Goal: Task Accomplishment & Management: Use online tool/utility

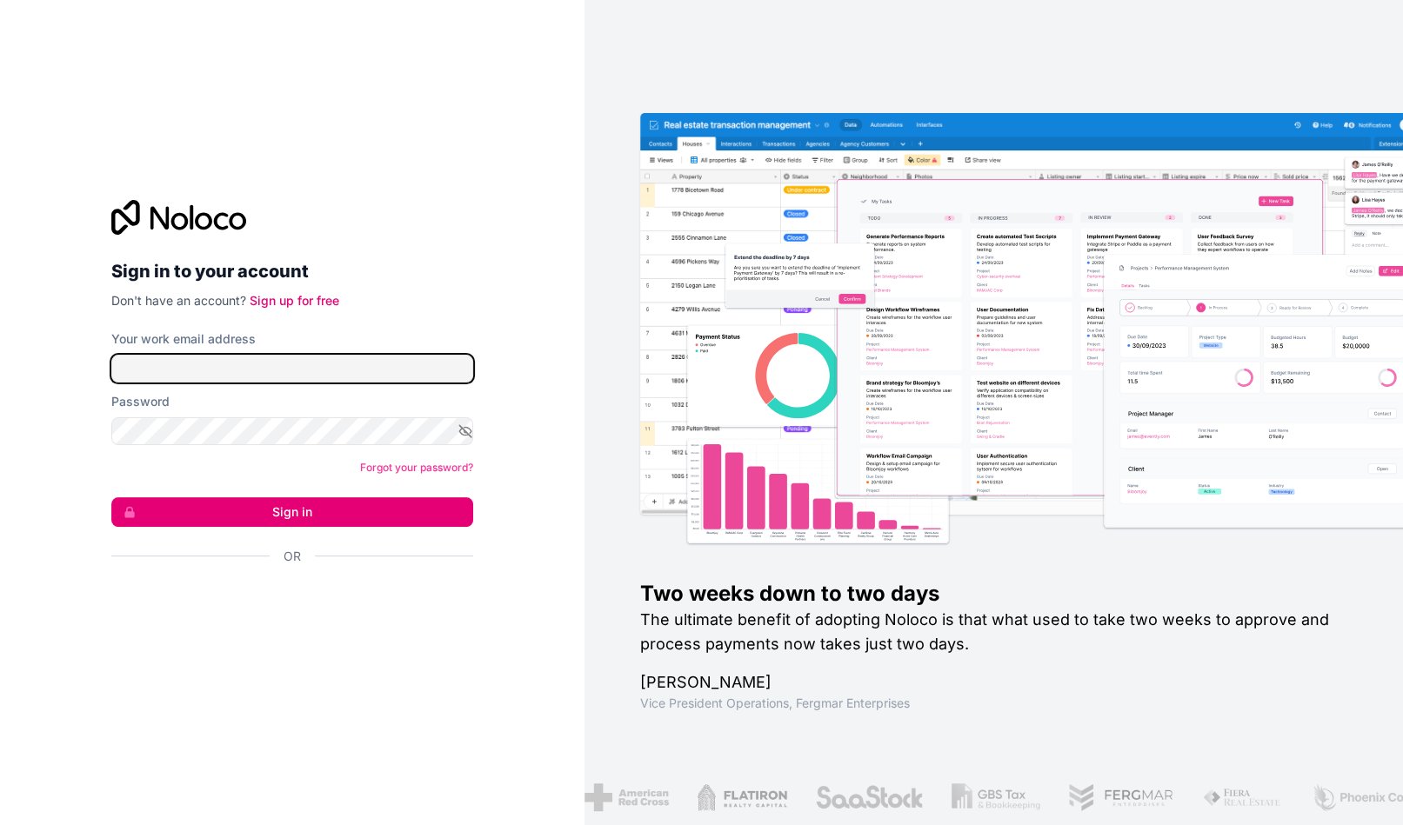
click at [284, 366] on input "Your work email address" at bounding box center [292, 369] width 362 height 28
type input "[EMAIL_ADDRESS][DOMAIN_NAME]"
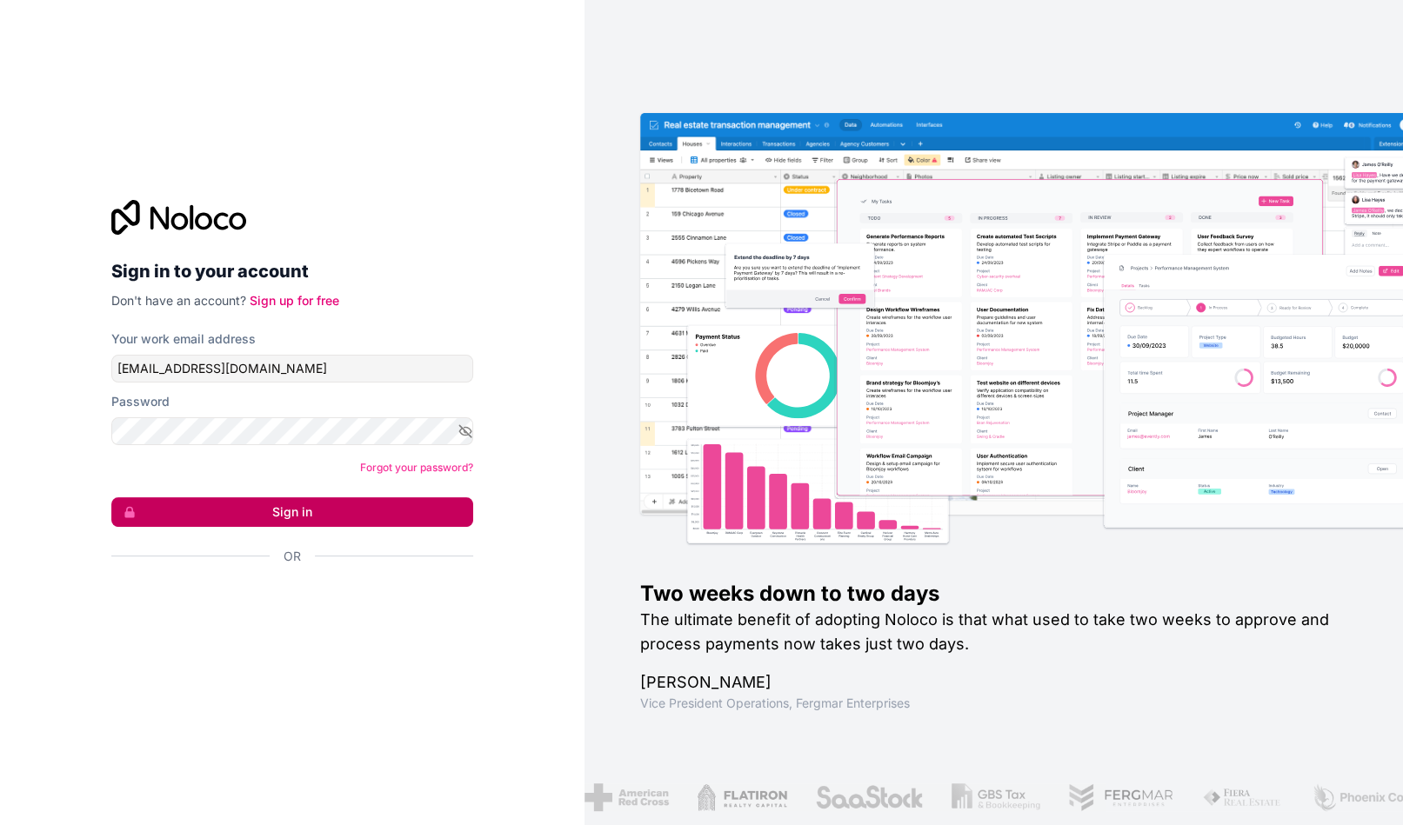
click at [260, 504] on button "Sign in" at bounding box center [292, 512] width 362 height 30
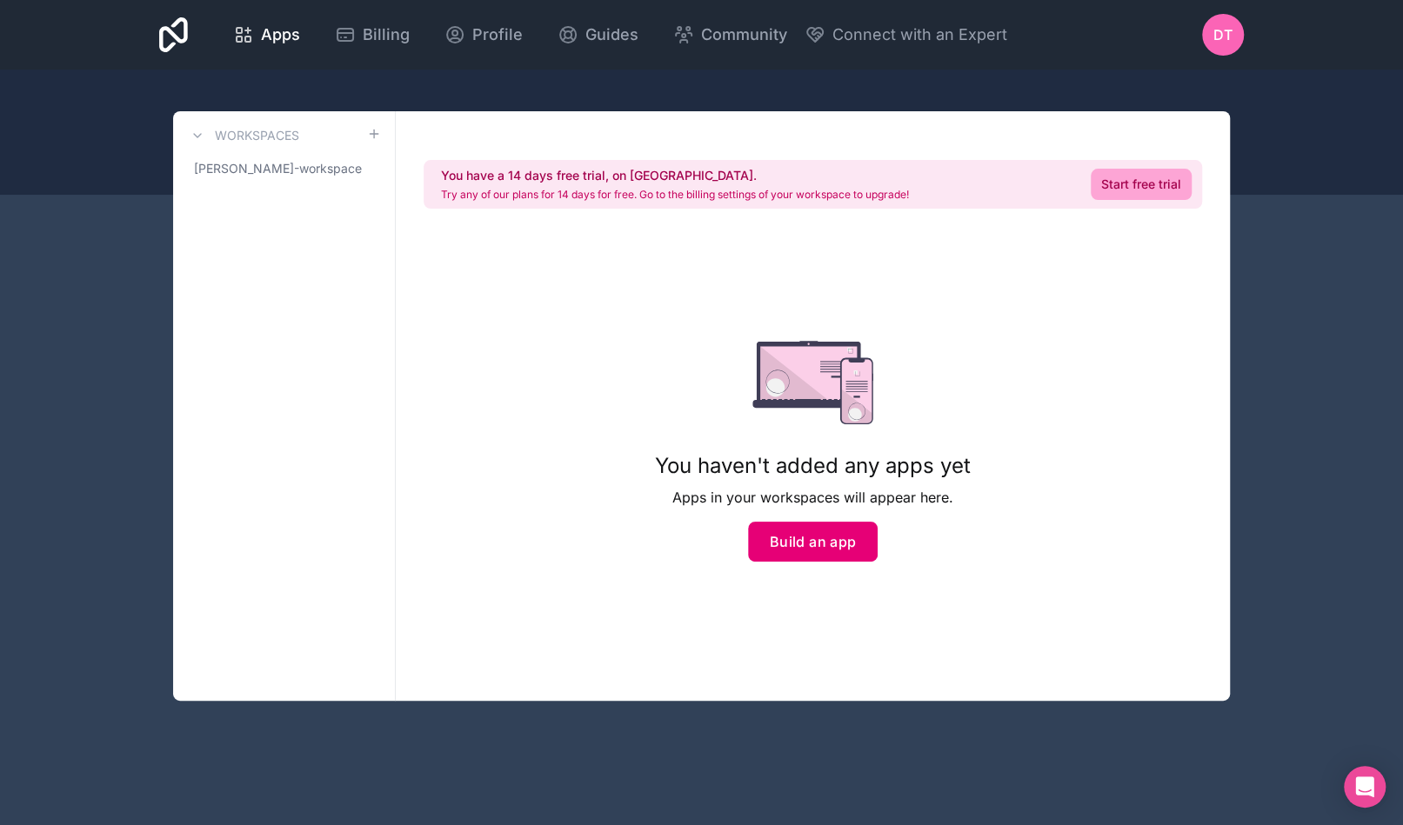
click at [825, 557] on button "Build an app" at bounding box center [813, 542] width 130 height 40
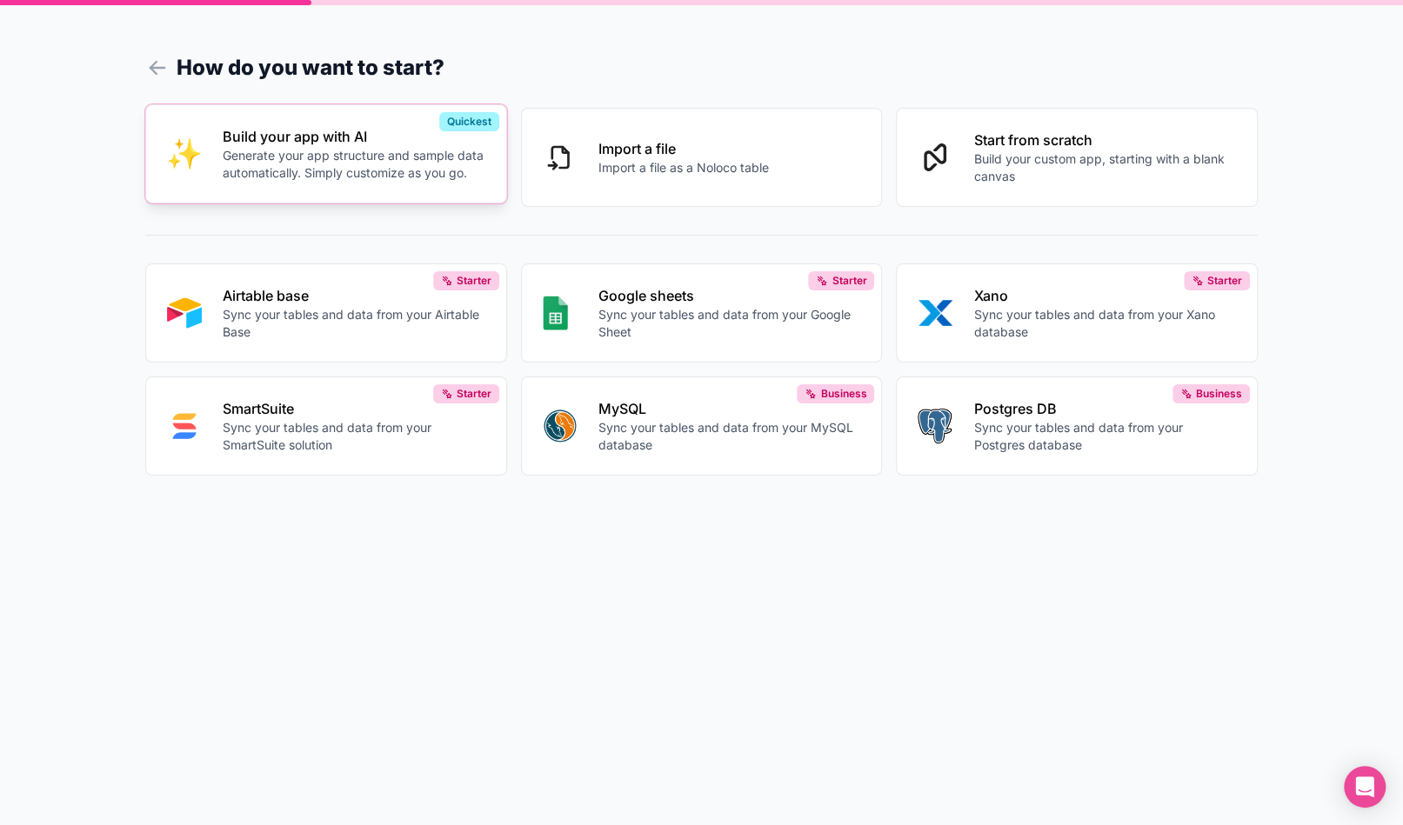
click at [401, 177] on p "Generate your app structure and sample data automatically. Simply customize as …" at bounding box center [354, 164] width 263 height 35
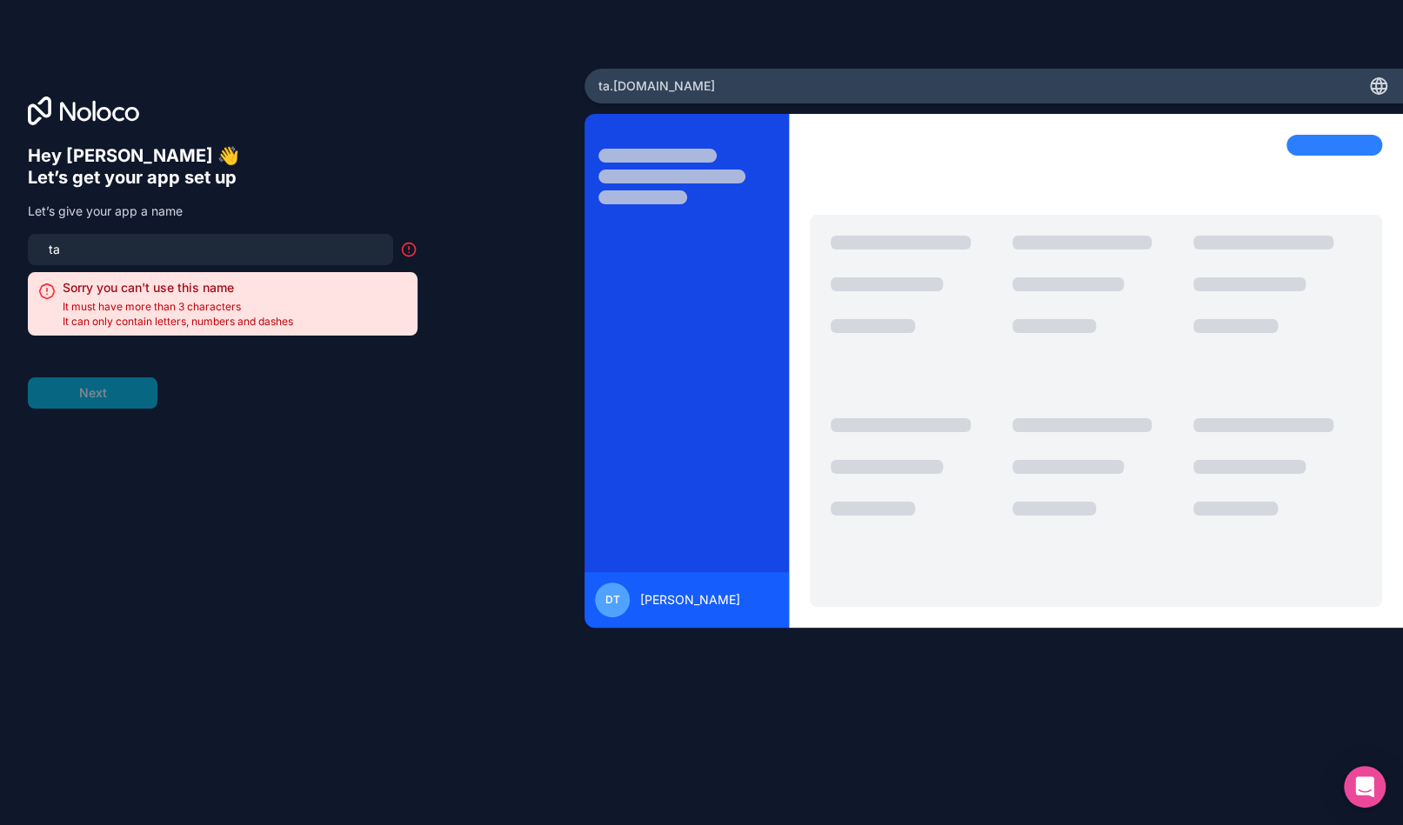
type input "t"
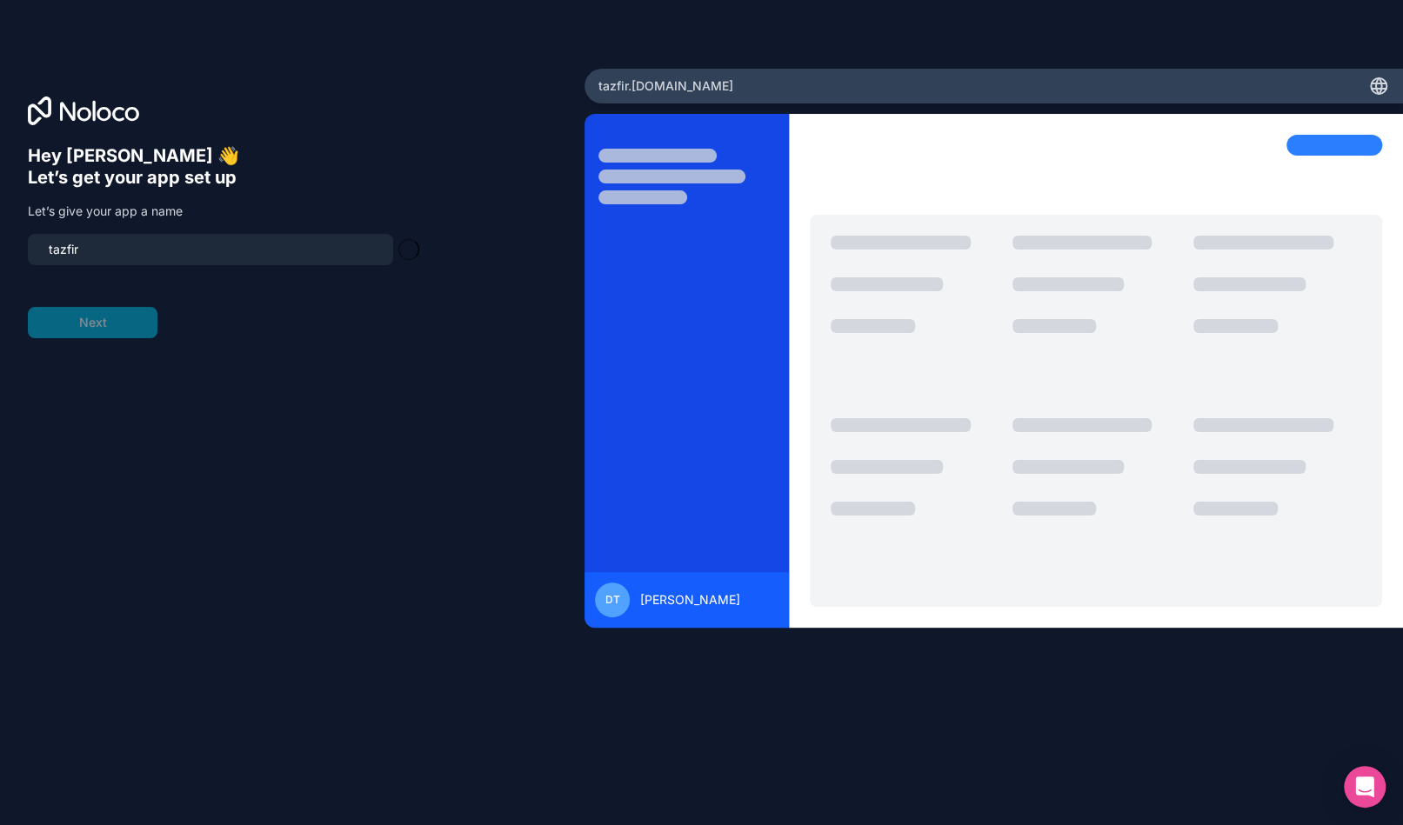
type input "tazfire"
click at [101, 330] on button "Next" at bounding box center [93, 322] width 130 height 31
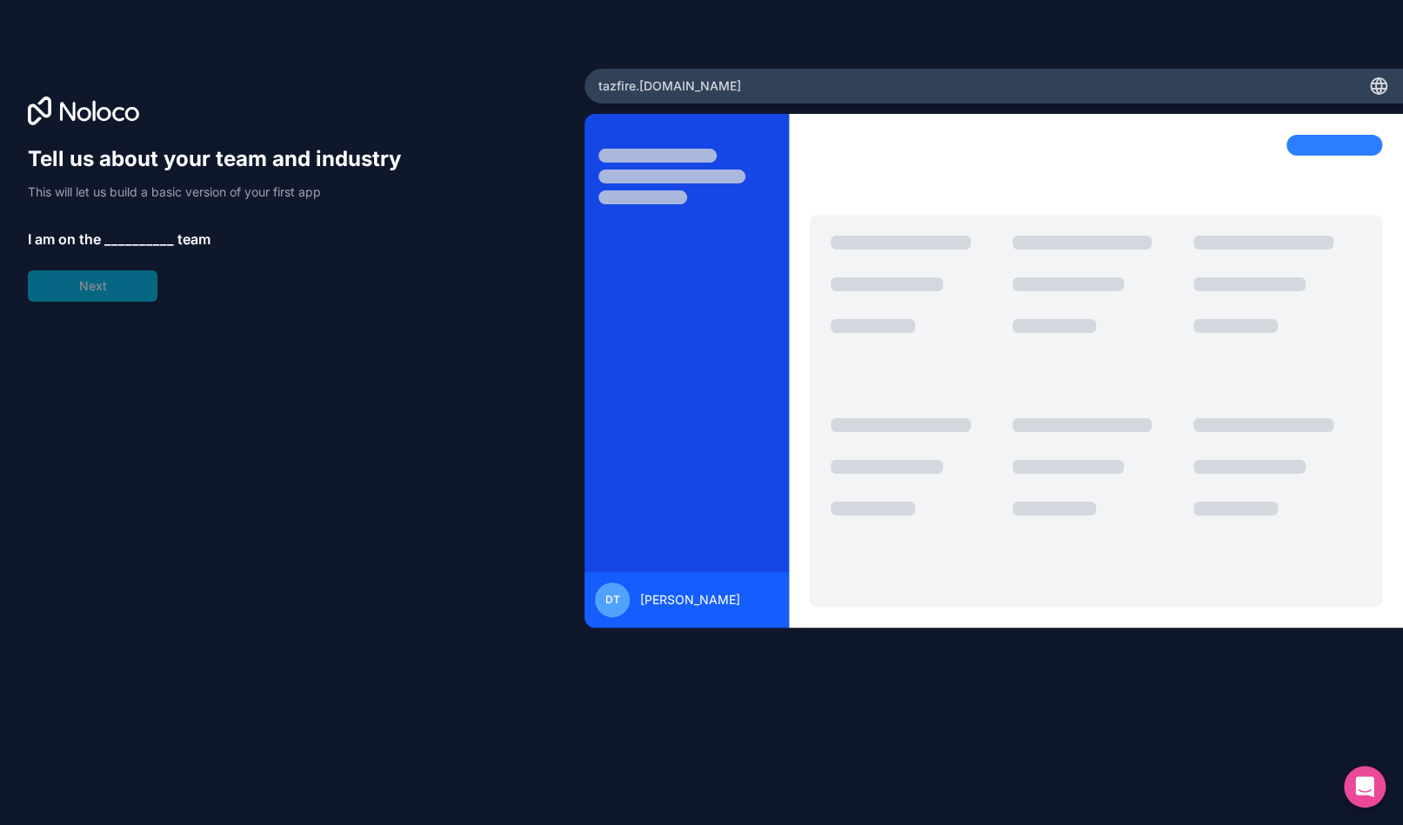
click at [123, 244] on span "__________" at bounding box center [139, 239] width 70 height 21
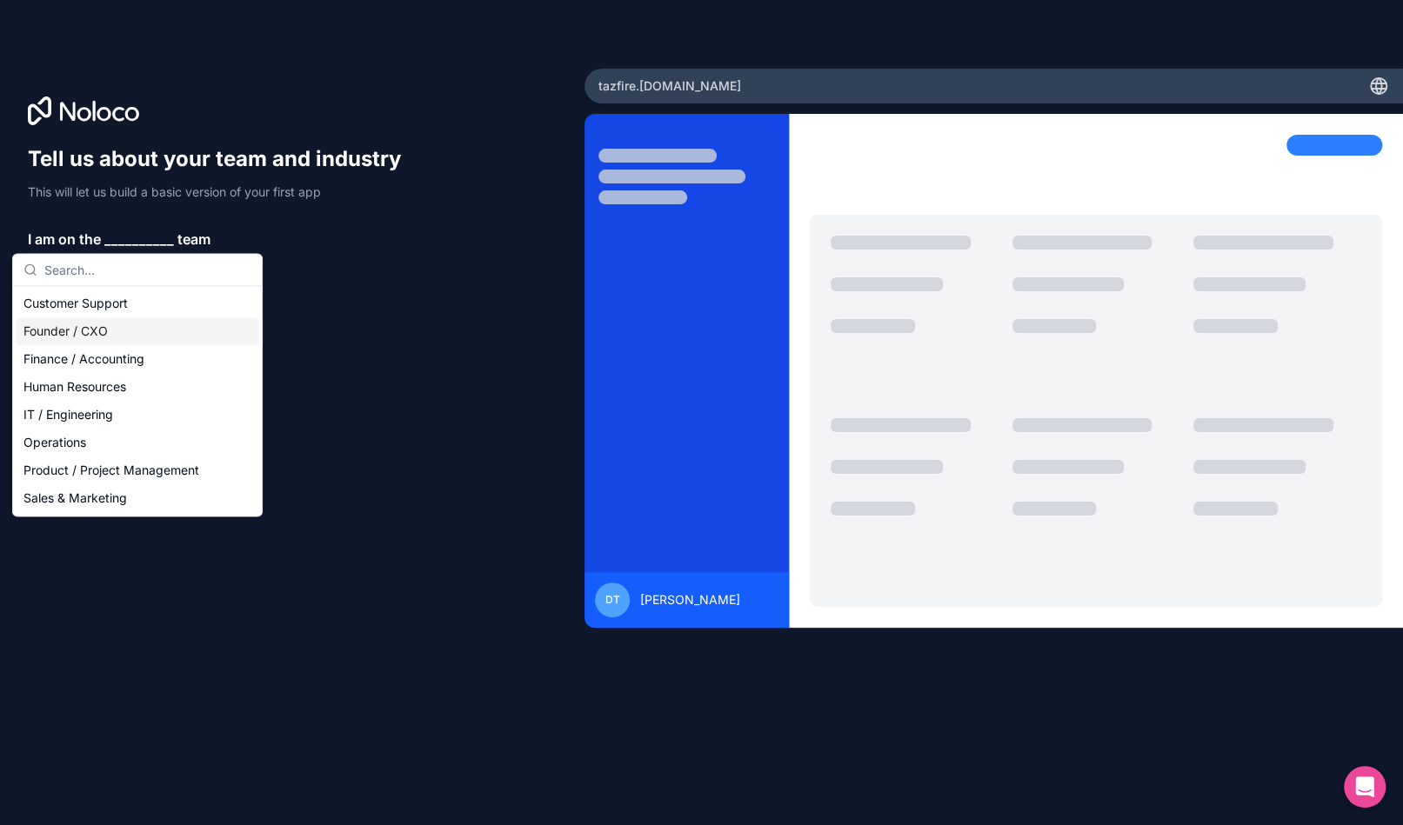
click at [104, 335] on div "Founder / CXO" at bounding box center [138, 331] width 242 height 28
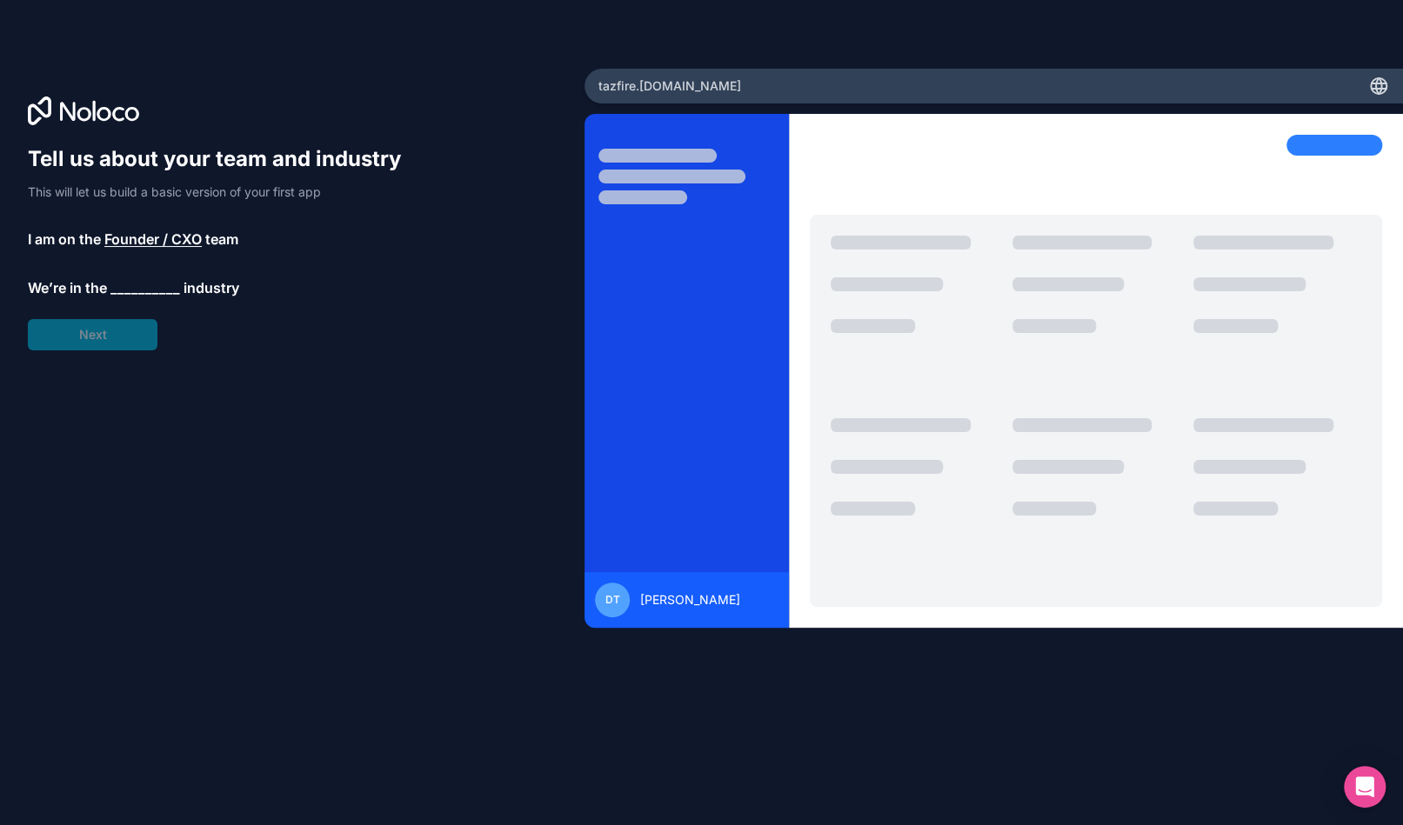
click at [143, 293] on span "__________" at bounding box center [145, 287] width 70 height 21
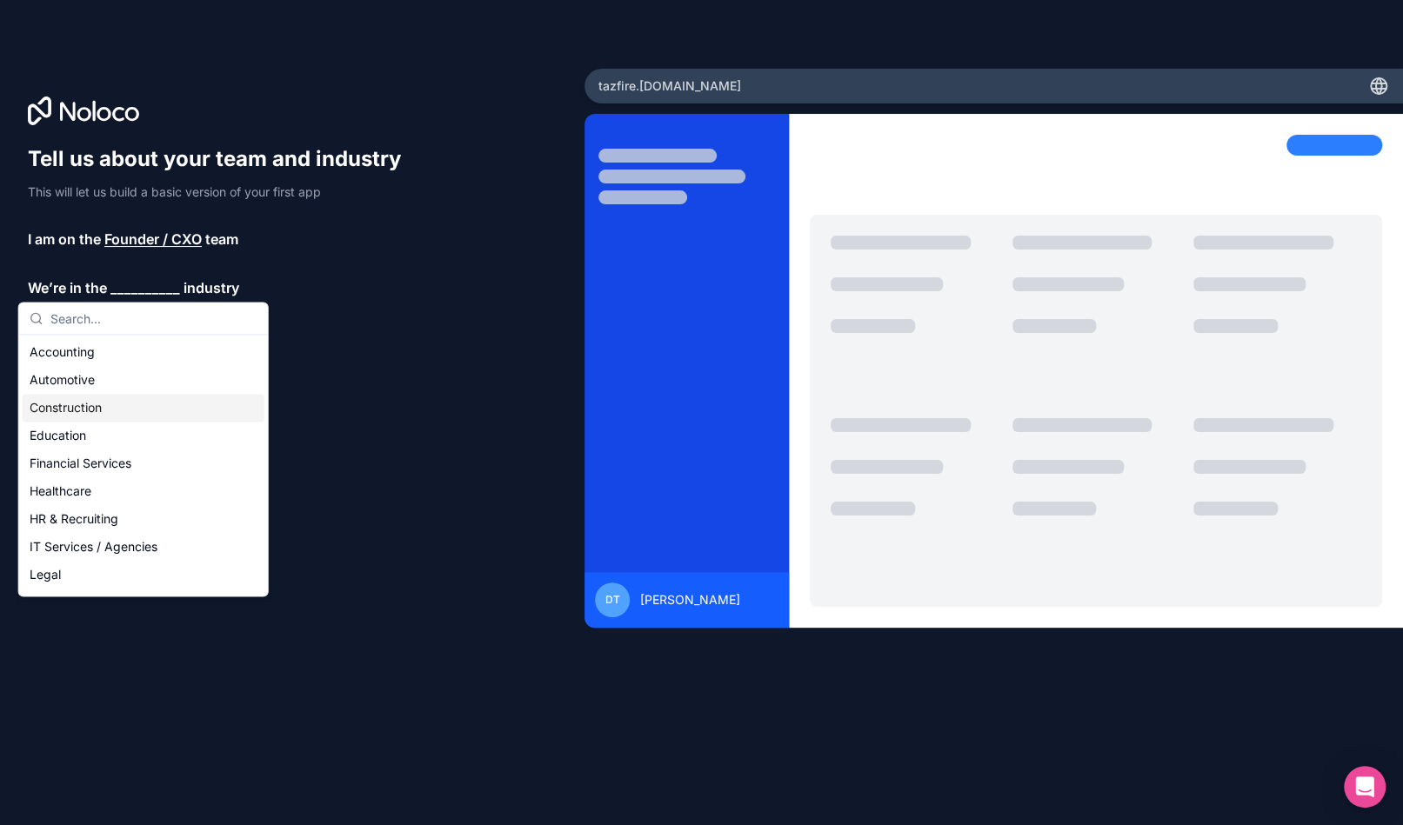
click at [98, 397] on div "Construction" at bounding box center [144, 408] width 242 height 28
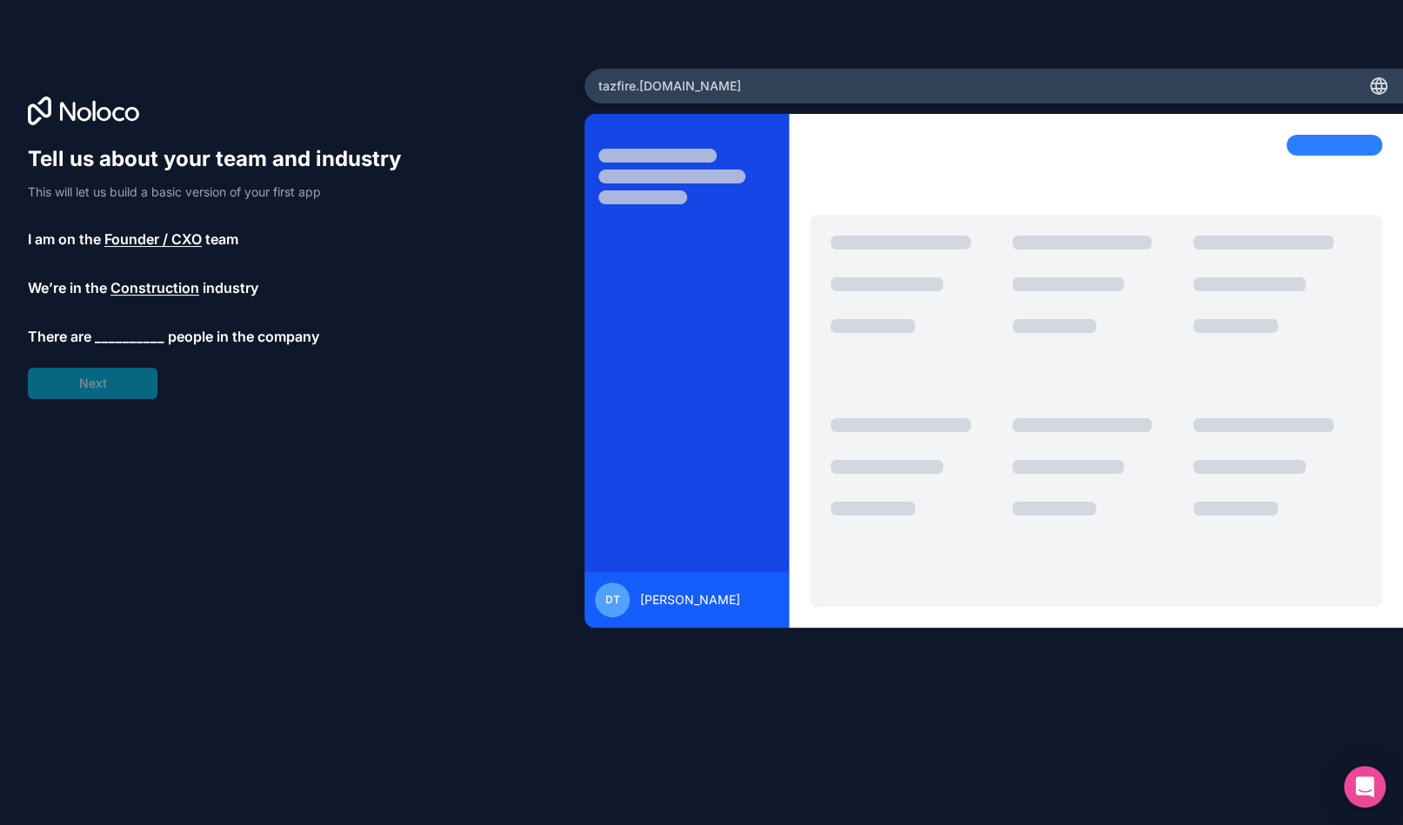
click at [123, 337] on span "__________" at bounding box center [130, 336] width 70 height 21
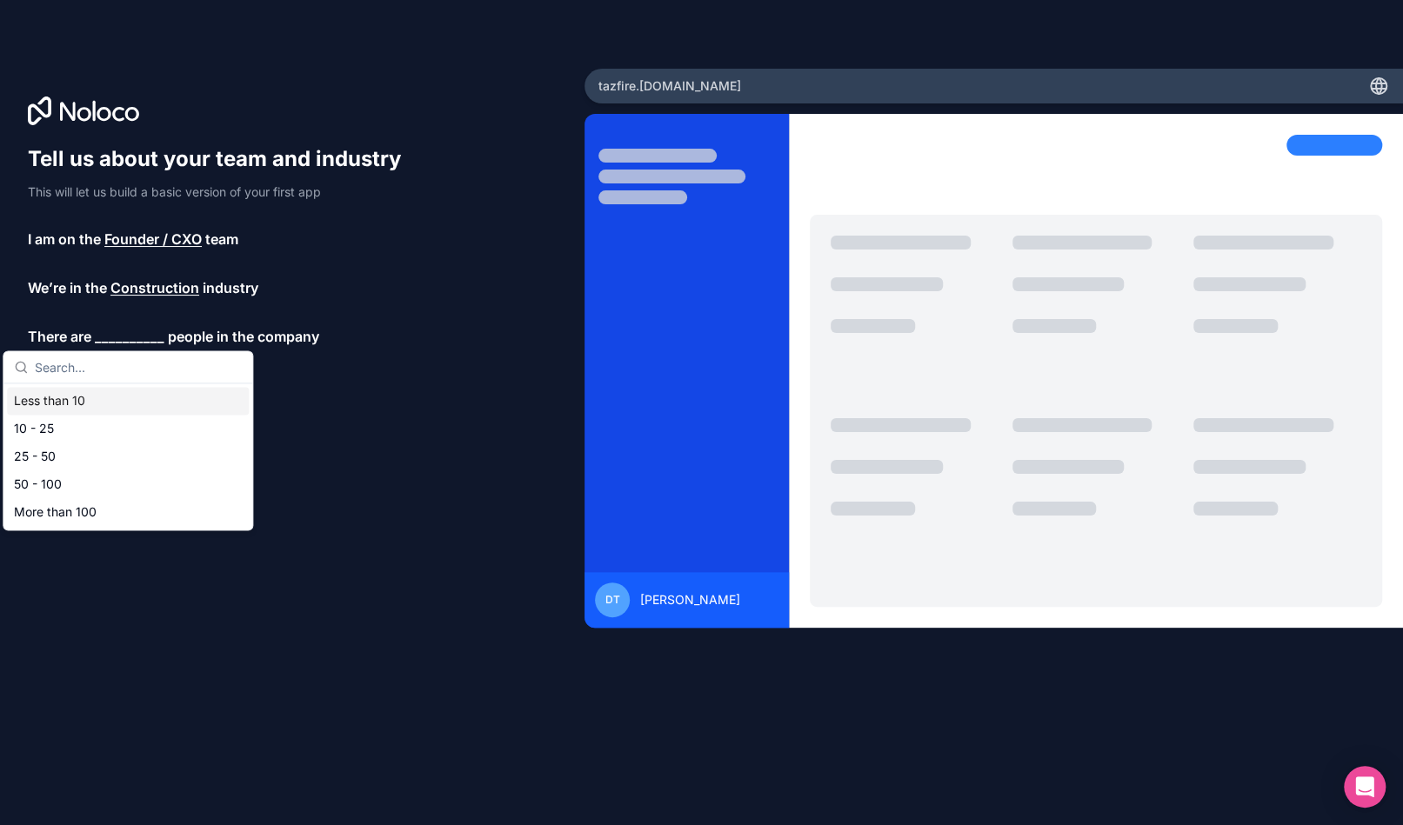
click at [74, 402] on div "Less than 10" at bounding box center [128, 401] width 242 height 28
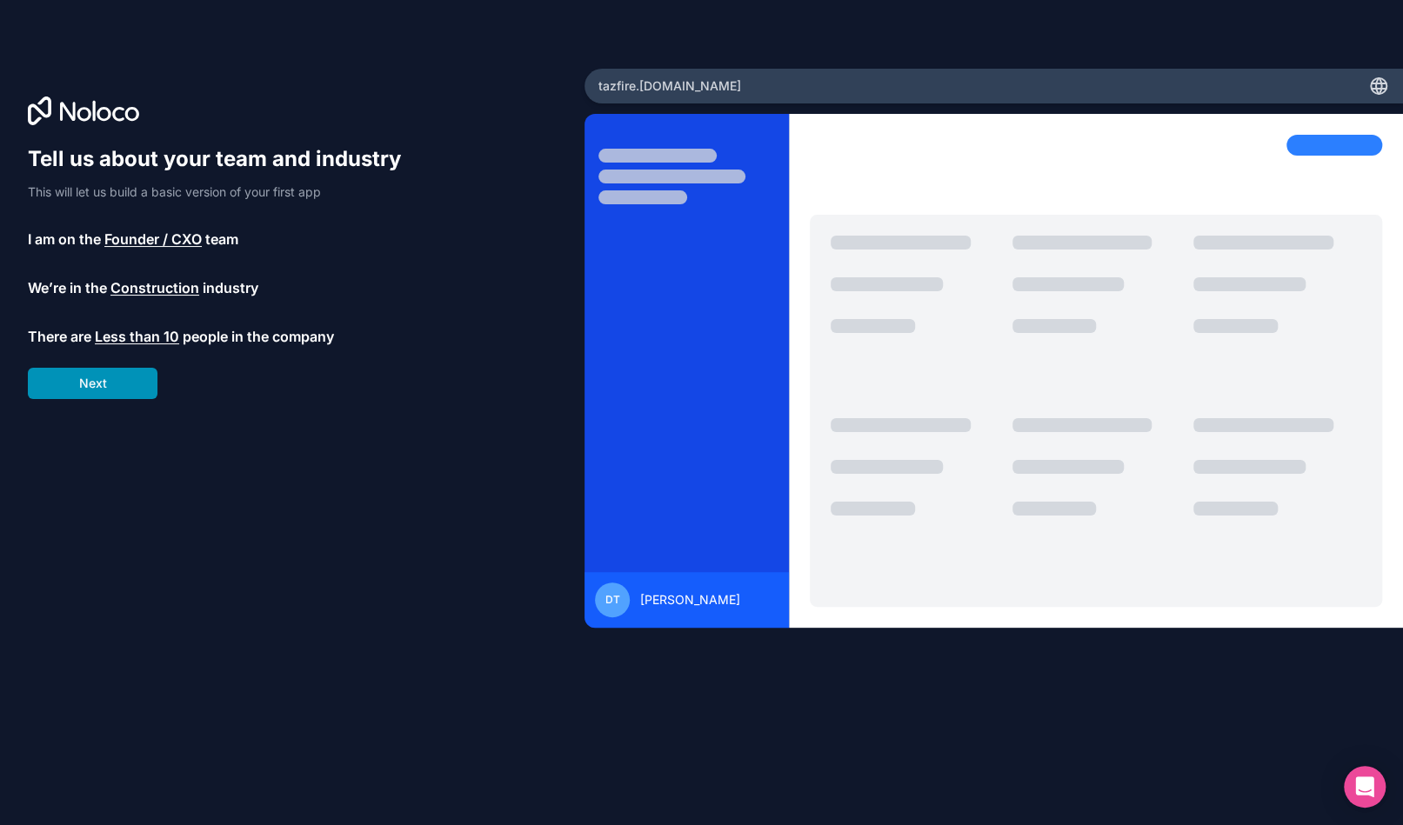
click at [82, 387] on button "Next" at bounding box center [93, 383] width 130 height 31
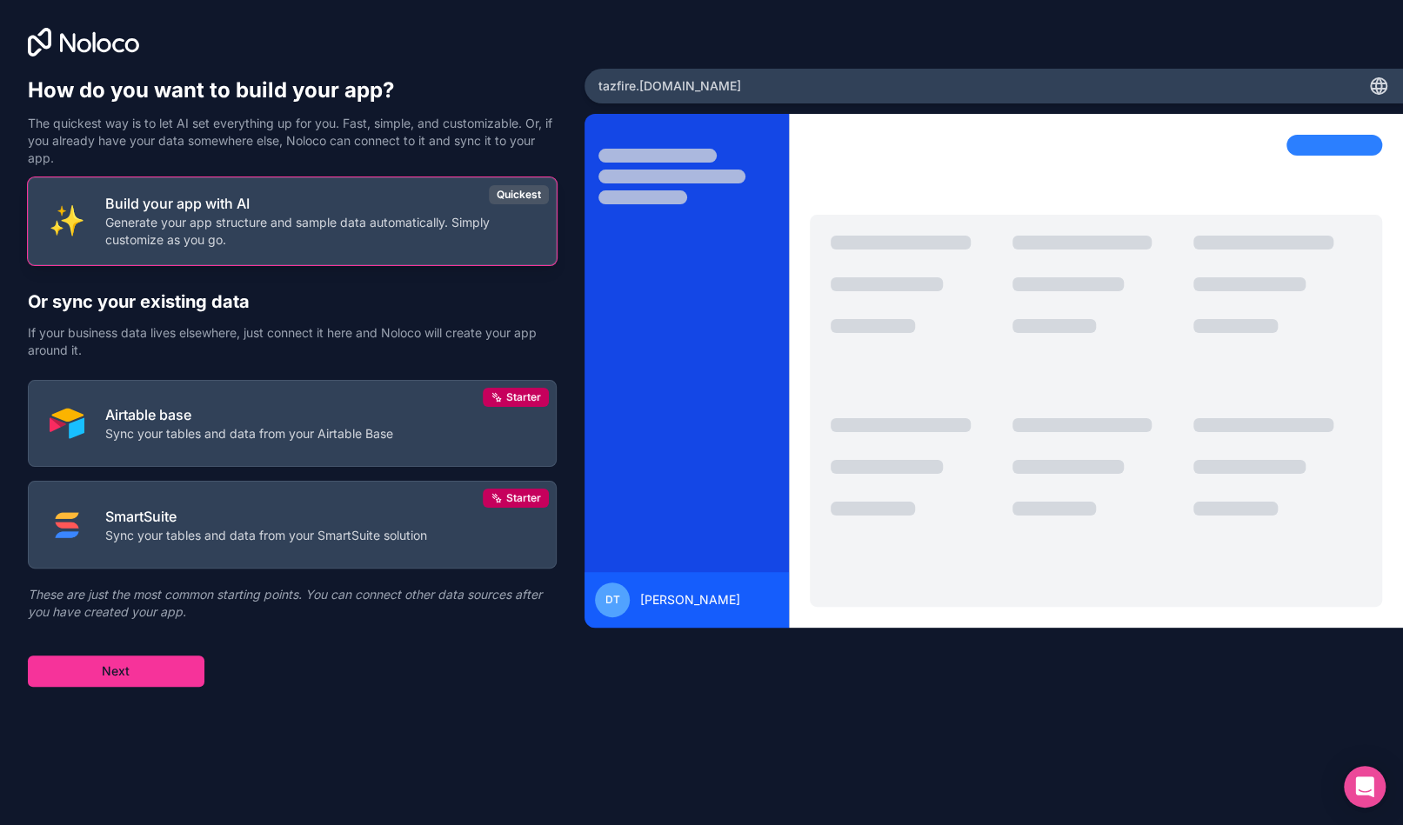
click at [149, 241] on p "Generate your app structure and sample data automatically. Simply customize as …" at bounding box center [320, 231] width 430 height 35
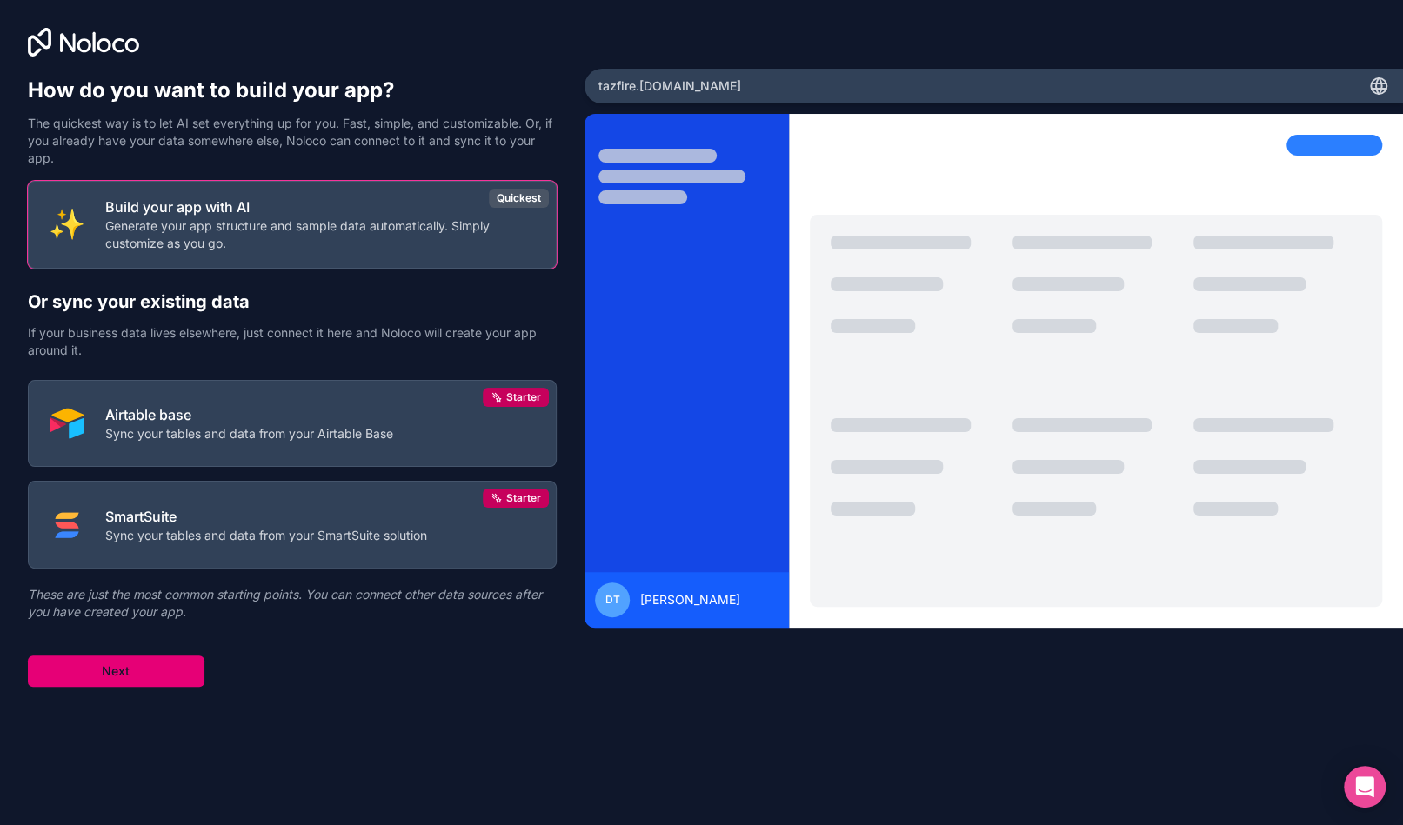
click at [109, 662] on button "Next" at bounding box center [116, 671] width 177 height 31
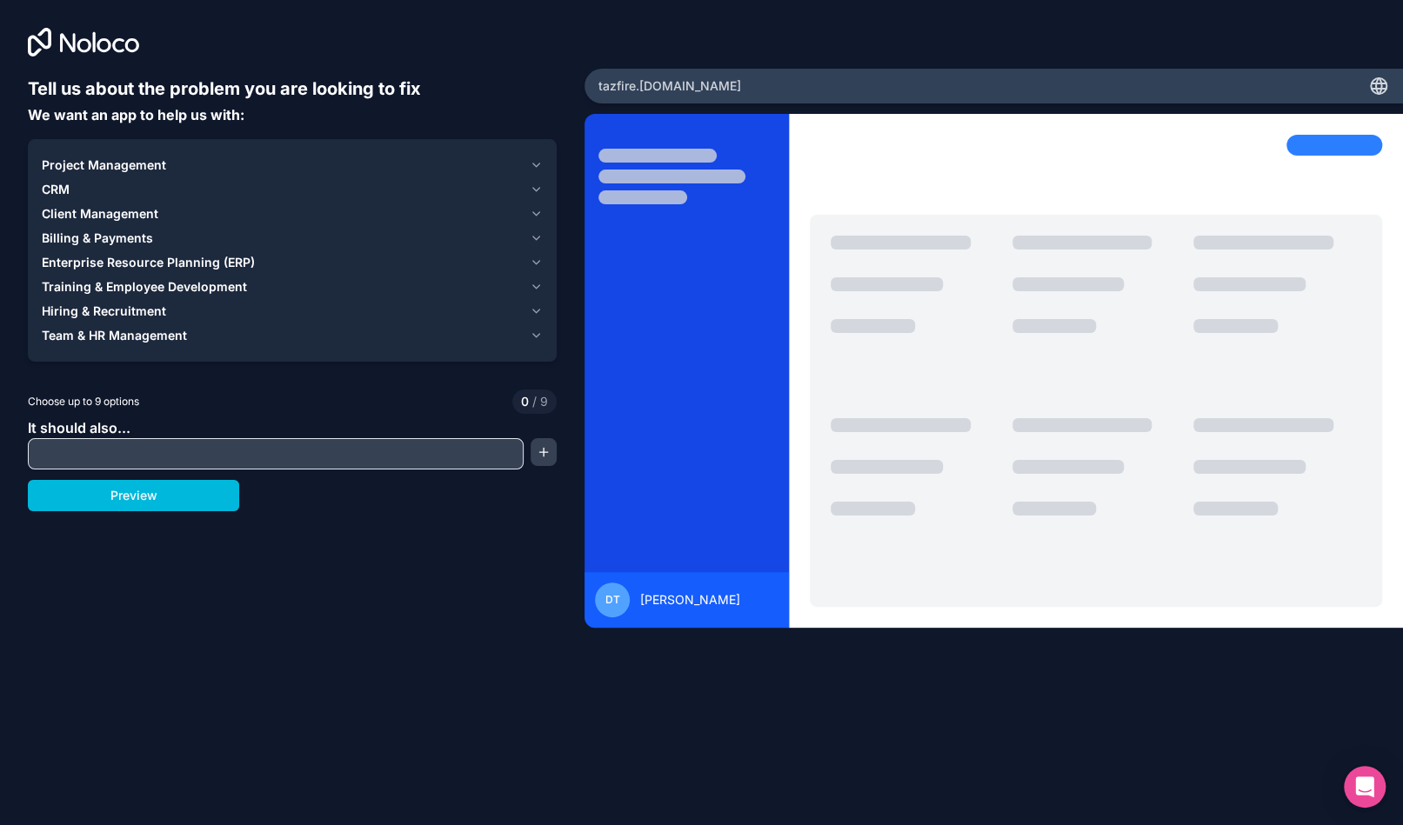
click at [531, 161] on icon "button" at bounding box center [536, 165] width 13 height 14
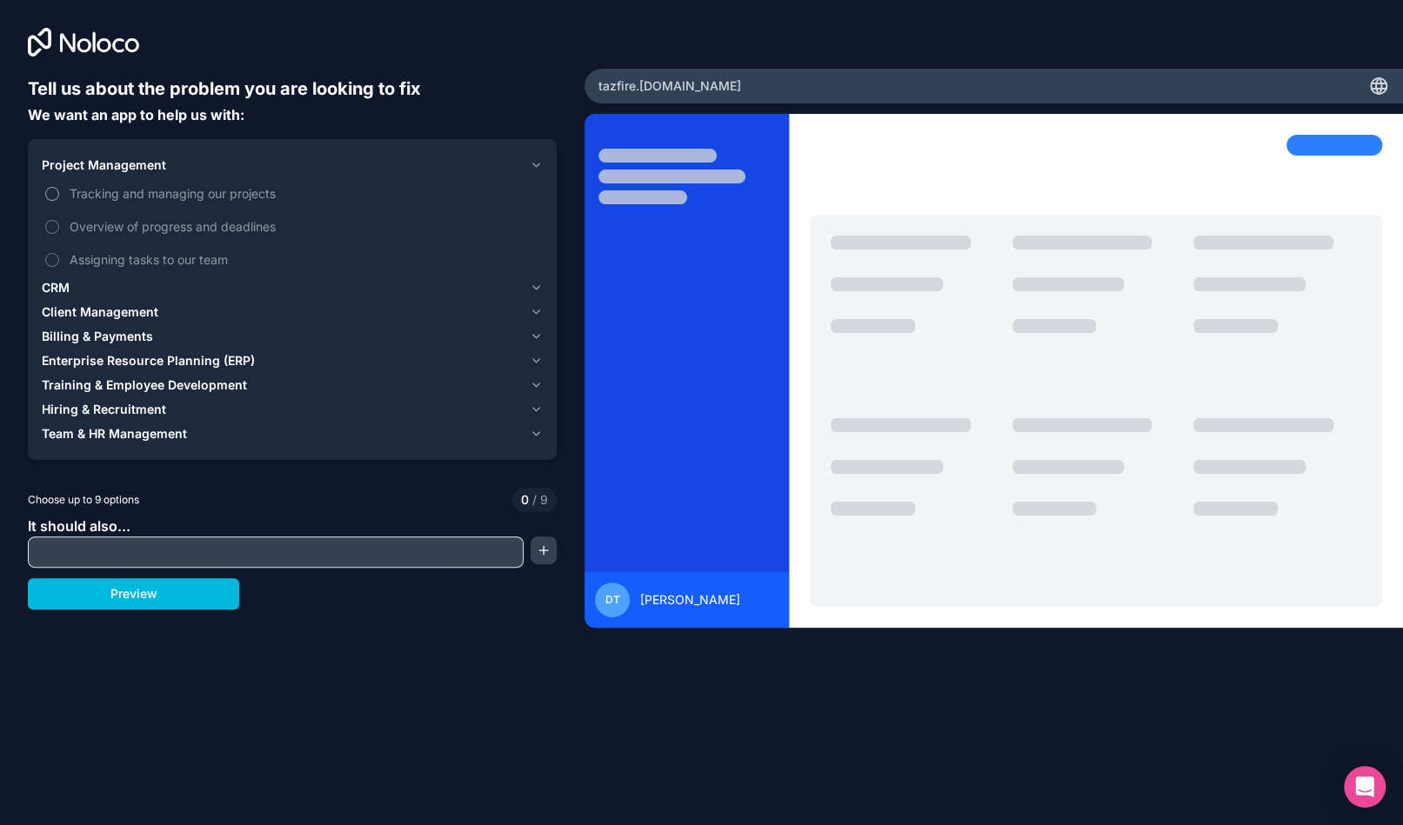
click at [53, 190] on button "Tracking and managing our projects" at bounding box center [52, 194] width 14 height 14
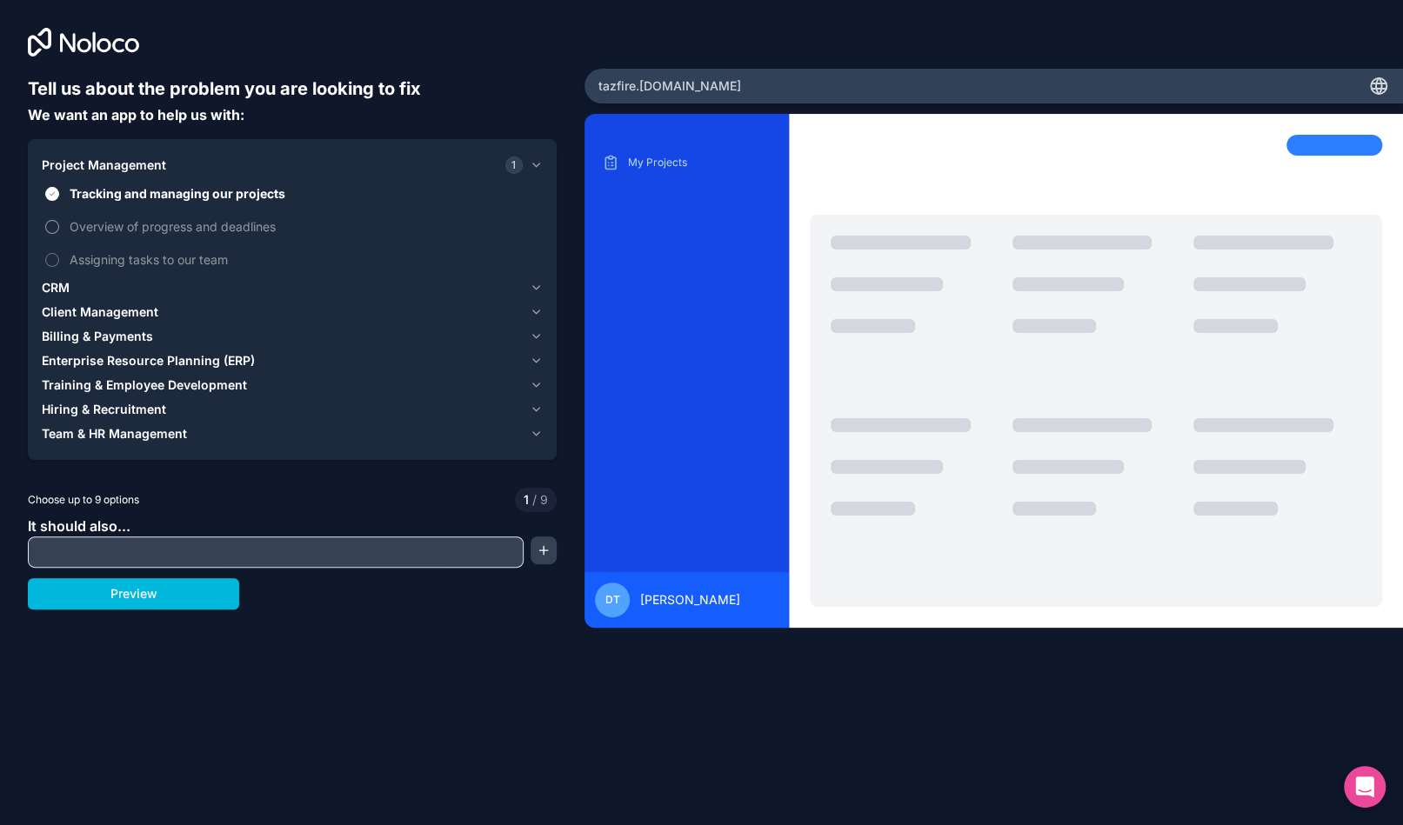
click at [56, 228] on button "Overview of progress and deadlines" at bounding box center [52, 227] width 14 height 14
click at [540, 284] on icon "button" at bounding box center [536, 288] width 13 height 14
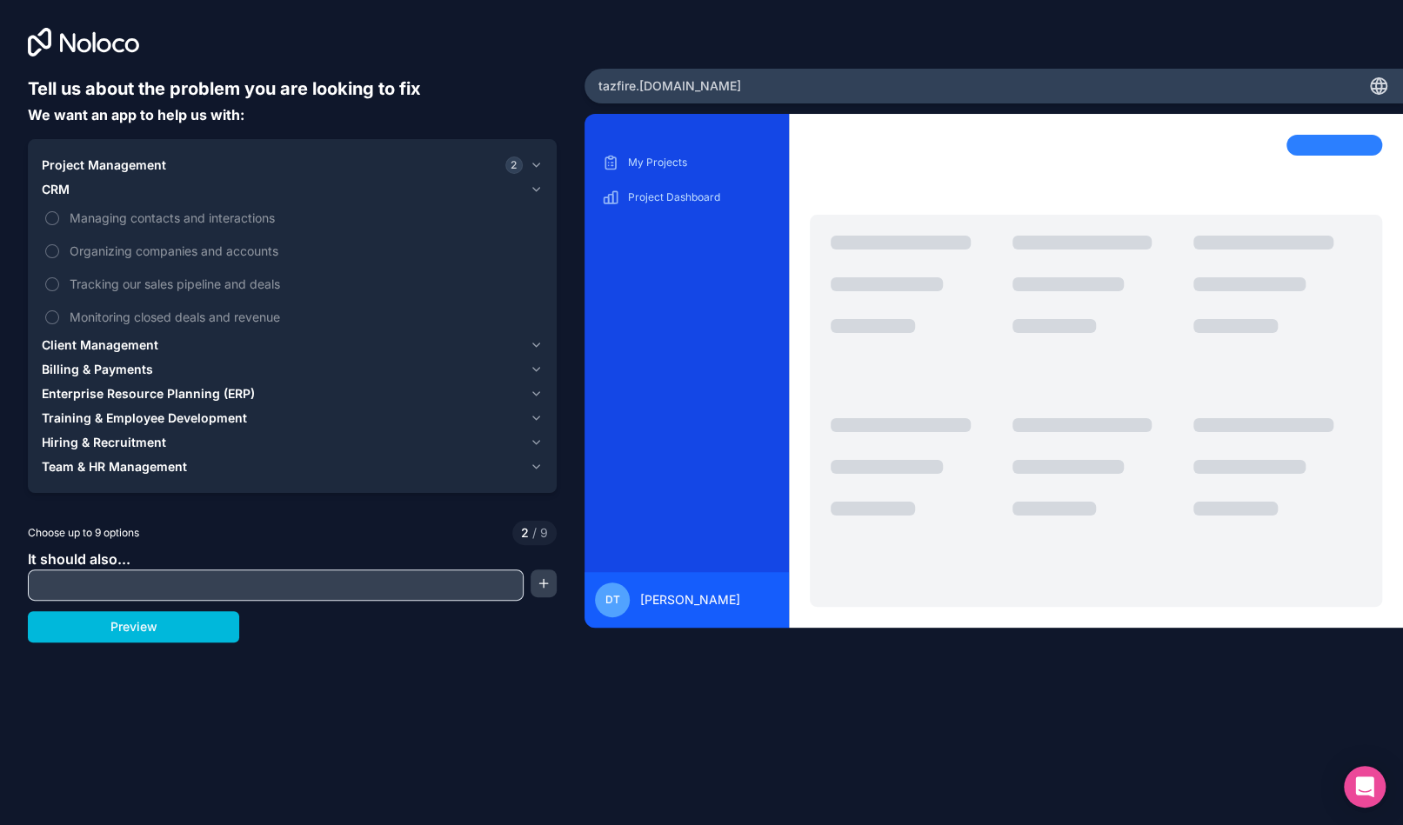
click at [535, 345] on icon "button" at bounding box center [536, 345] width 13 height 14
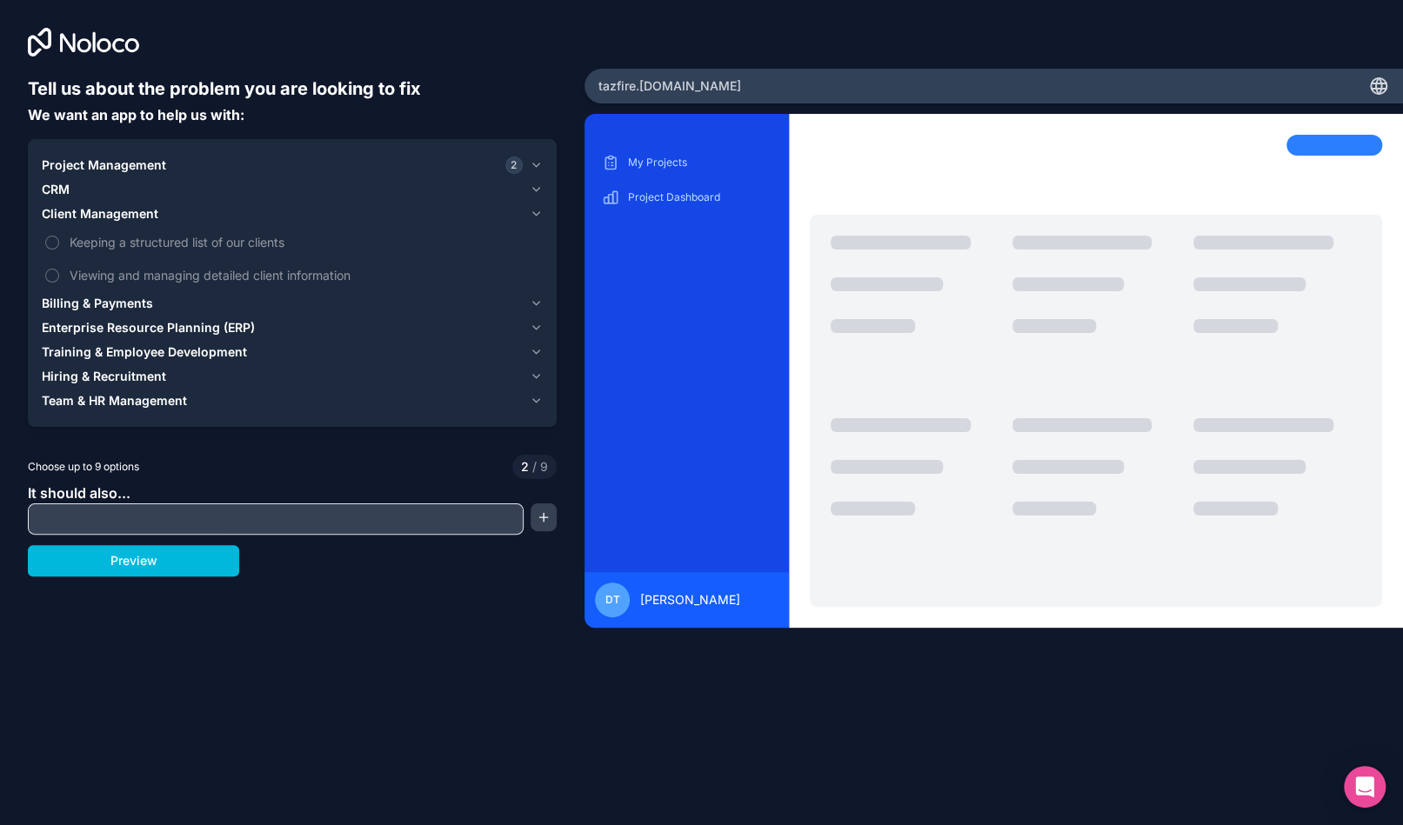
click at [537, 332] on icon "button" at bounding box center [536, 328] width 13 height 14
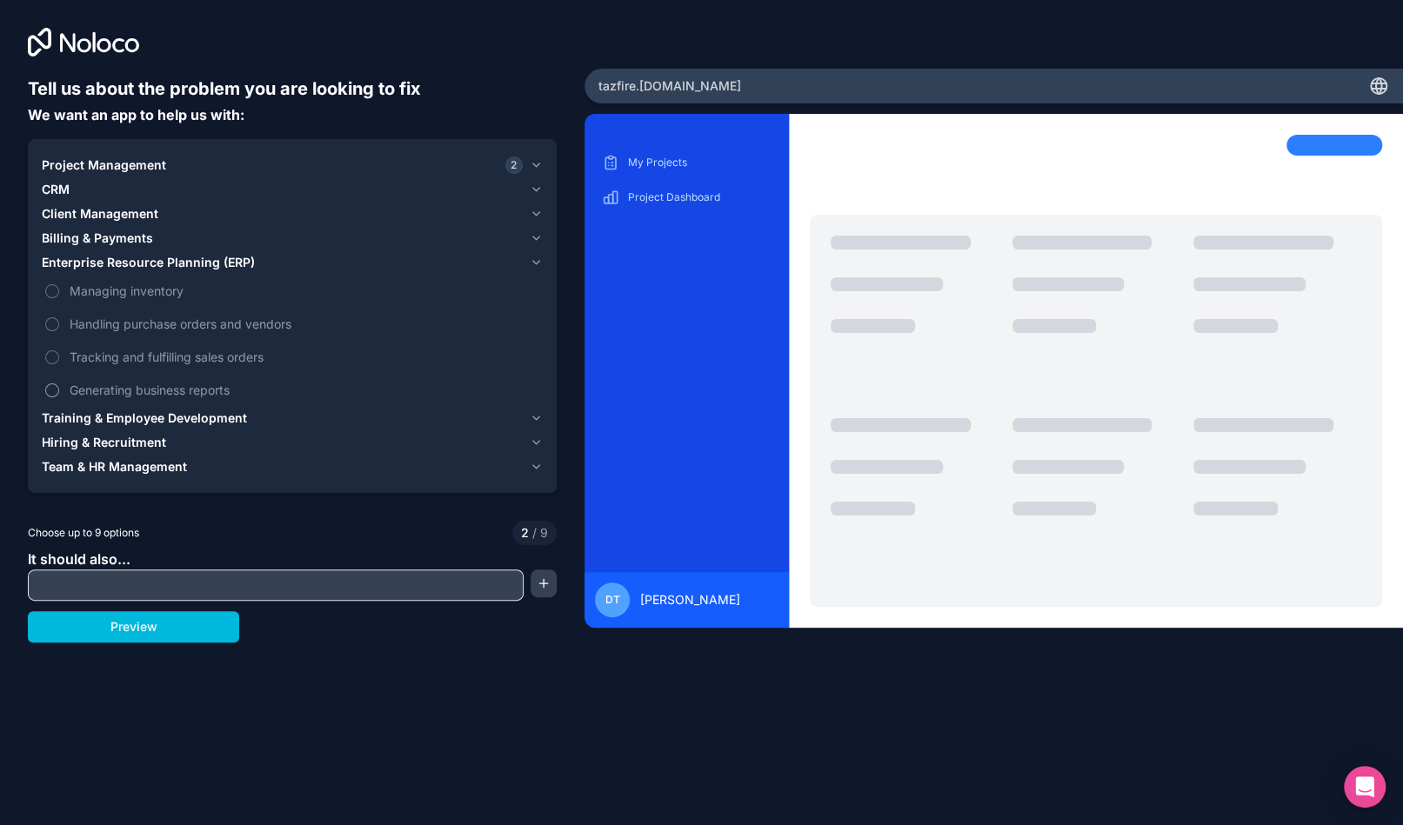
click at [53, 387] on button "Generating business reports" at bounding box center [52, 391] width 14 height 14
click at [531, 415] on icon "button" at bounding box center [536, 418] width 13 height 14
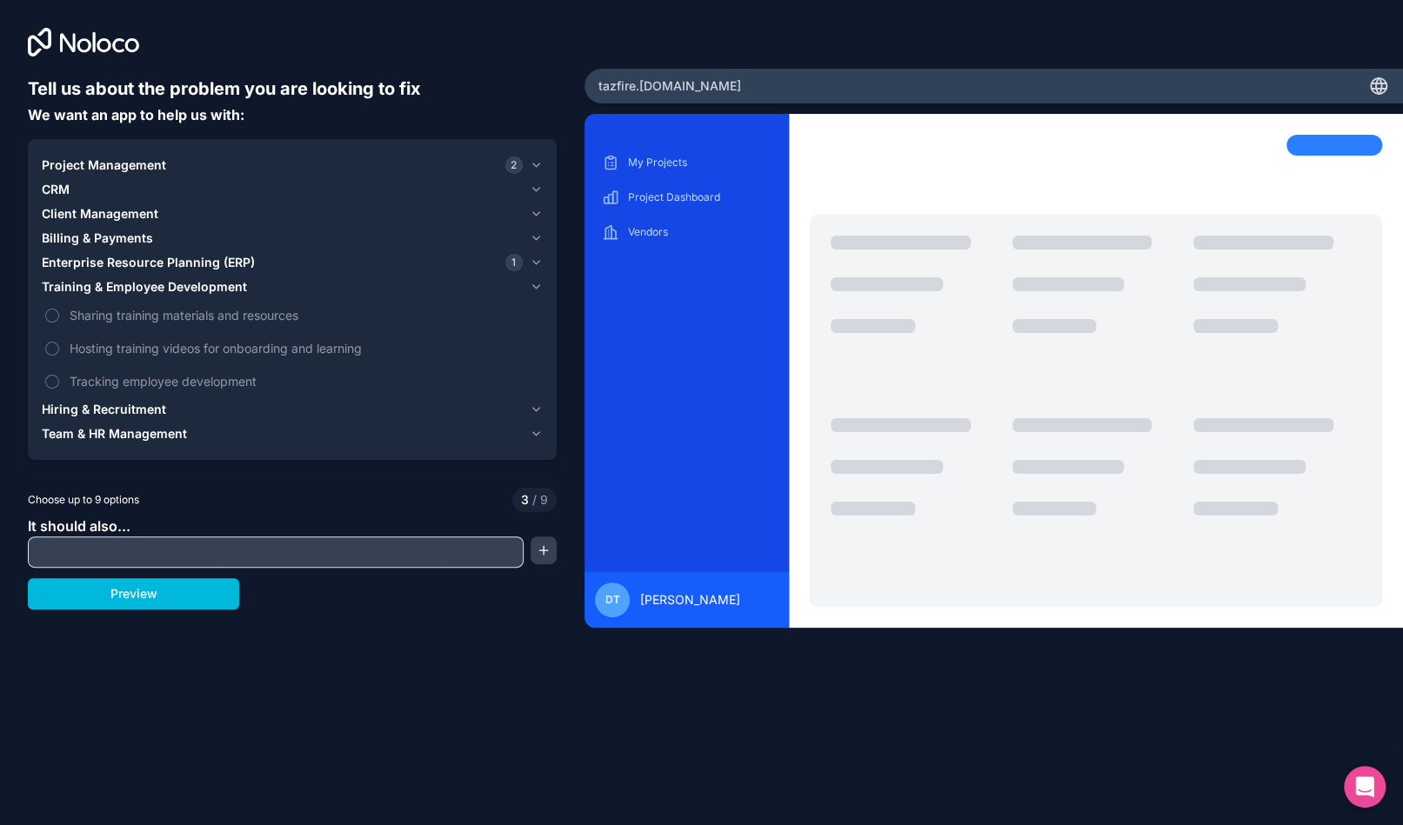
click at [531, 415] on icon "button" at bounding box center [536, 410] width 13 height 14
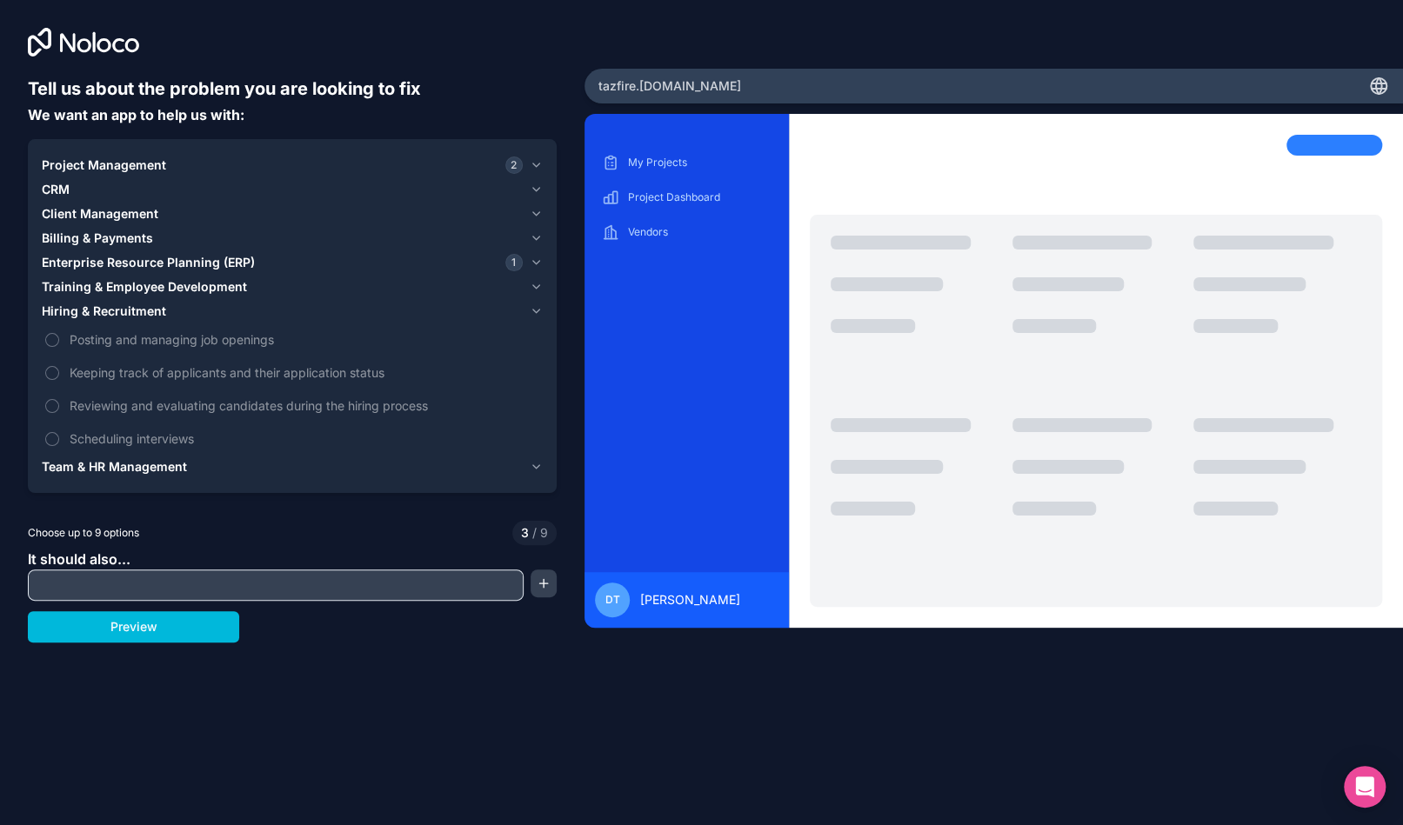
click at [537, 471] on icon "button" at bounding box center [536, 467] width 13 height 14
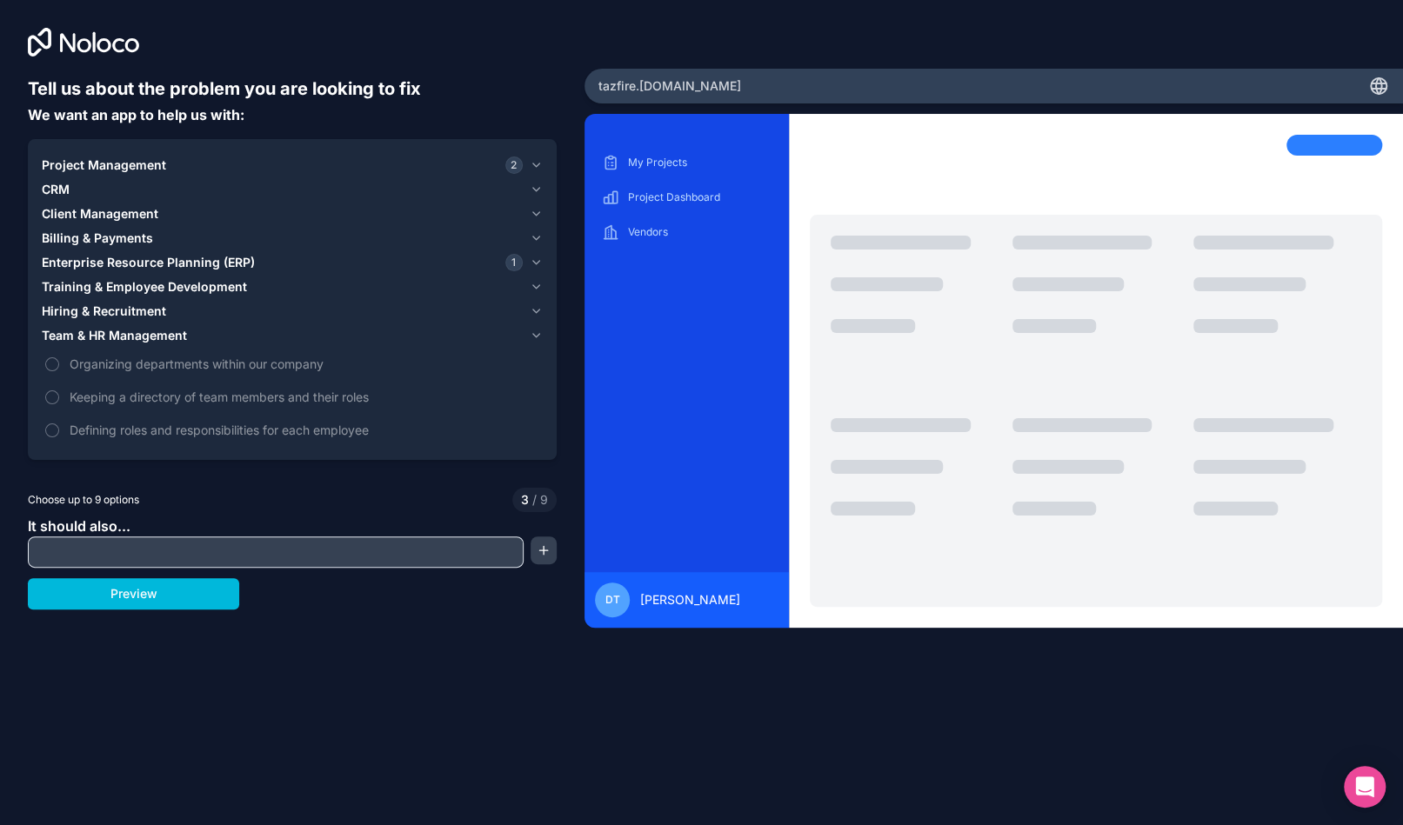
click at [504, 550] on input "text" at bounding box center [275, 552] width 487 height 24
type input "Passive fire register"
click at [545, 552] on button "button" at bounding box center [543, 551] width 26 height 28
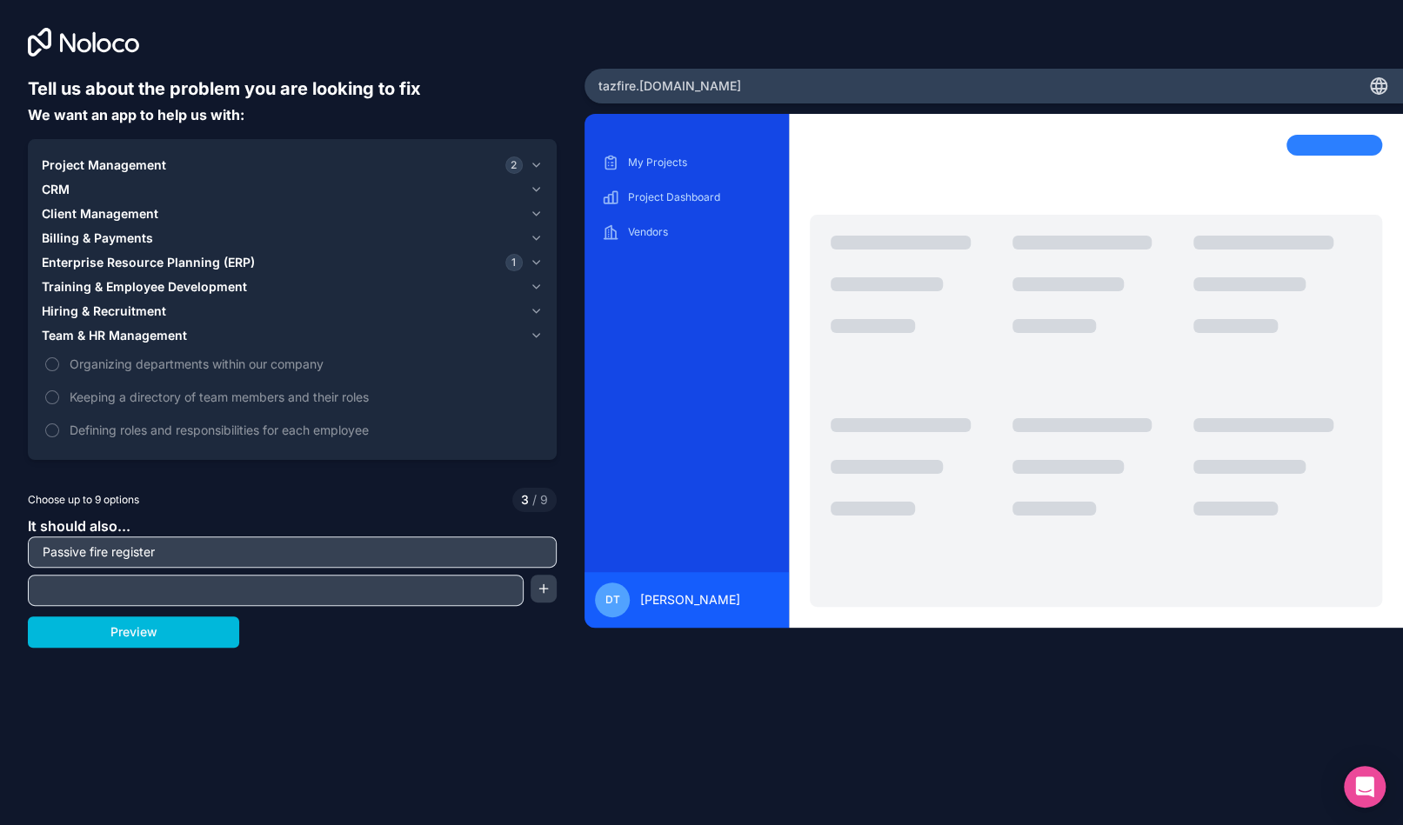
click at [477, 595] on input "text" at bounding box center [275, 590] width 487 height 24
type input "entry input"
click at [550, 590] on button "button" at bounding box center [543, 589] width 26 height 28
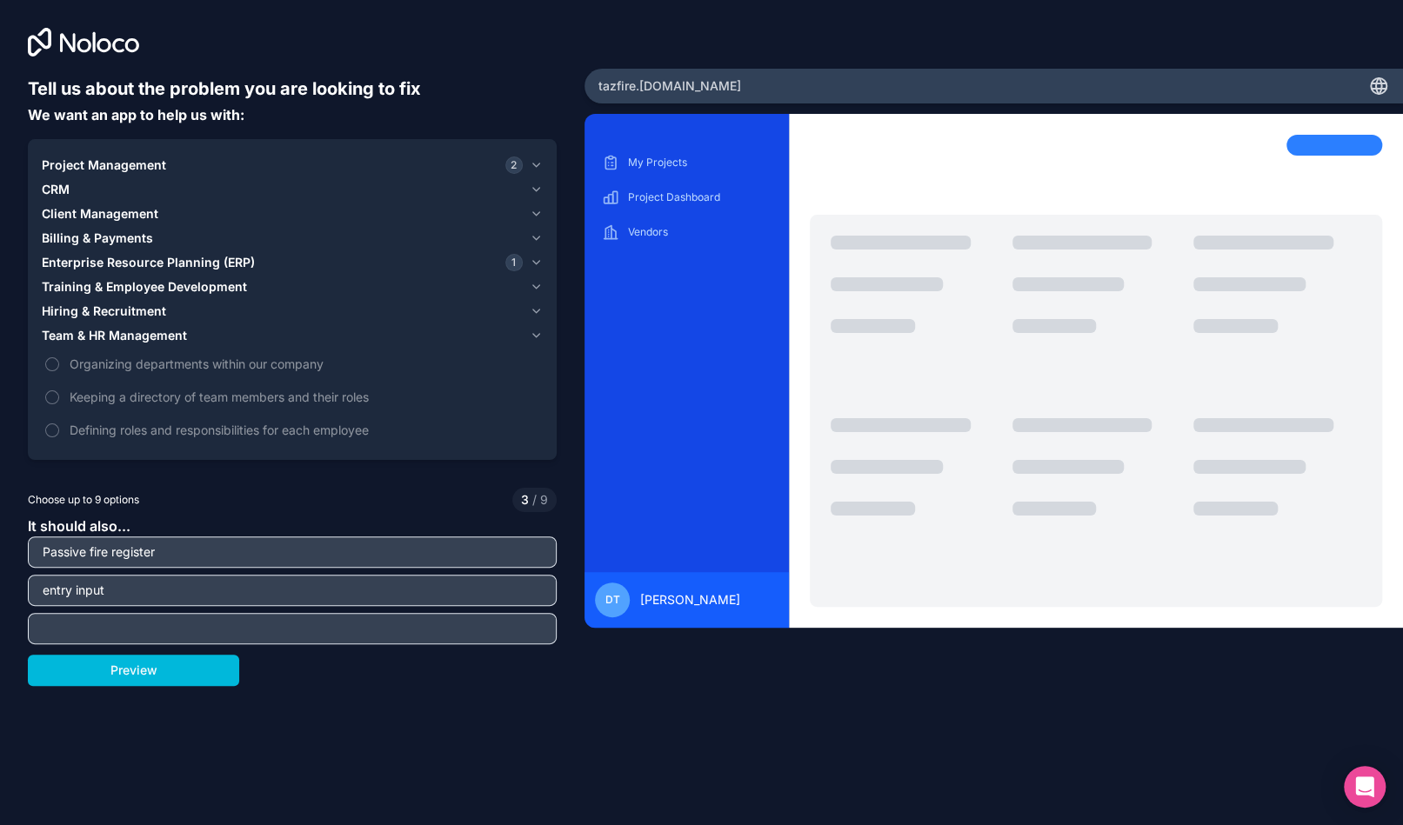
click at [516, 620] on input "text" at bounding box center [292, 629] width 520 height 24
type input "be able to export pdf register with and with photos"
click at [195, 673] on button "Preview" at bounding box center [133, 670] width 211 height 31
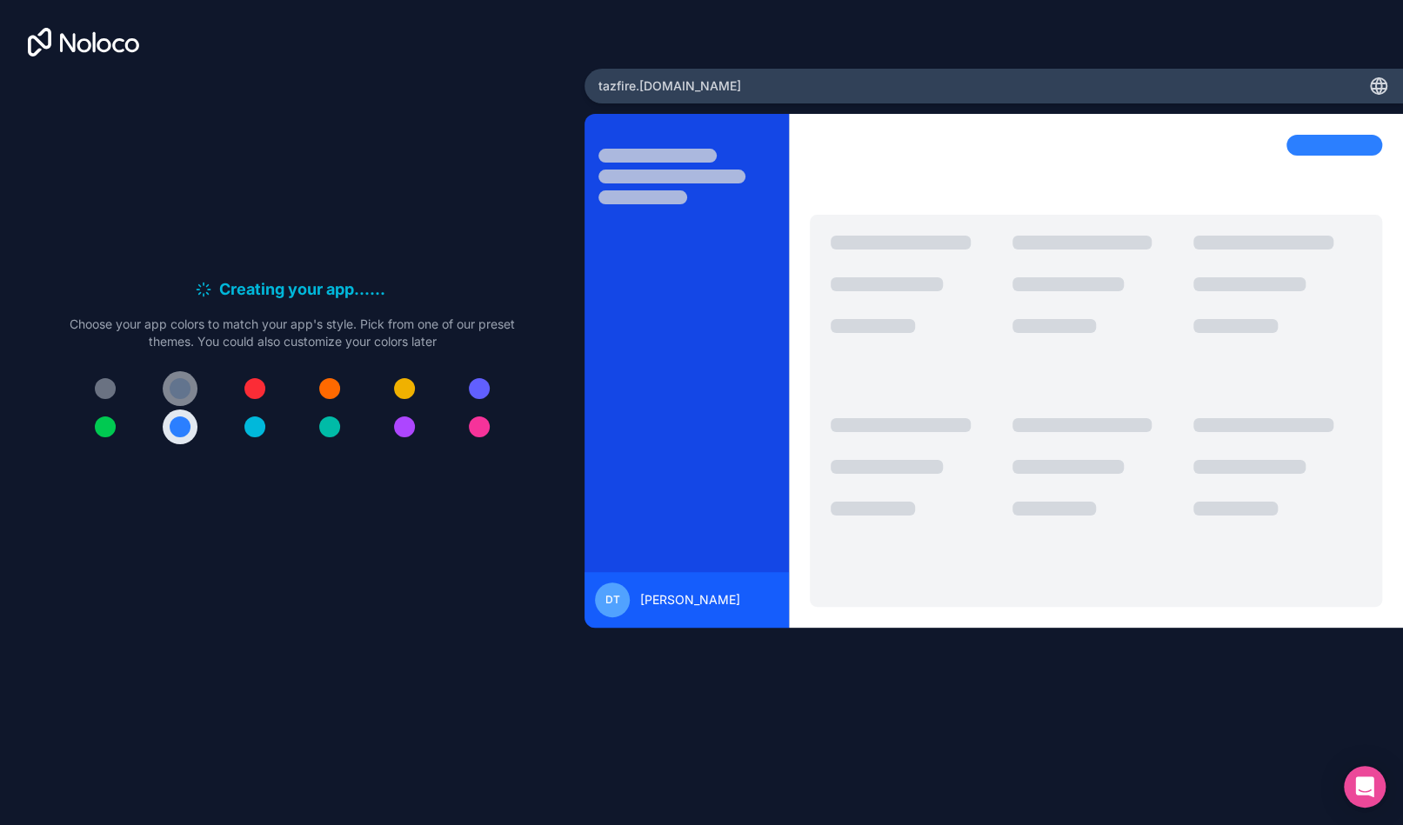
click at [181, 392] on div at bounding box center [180, 388] width 21 height 21
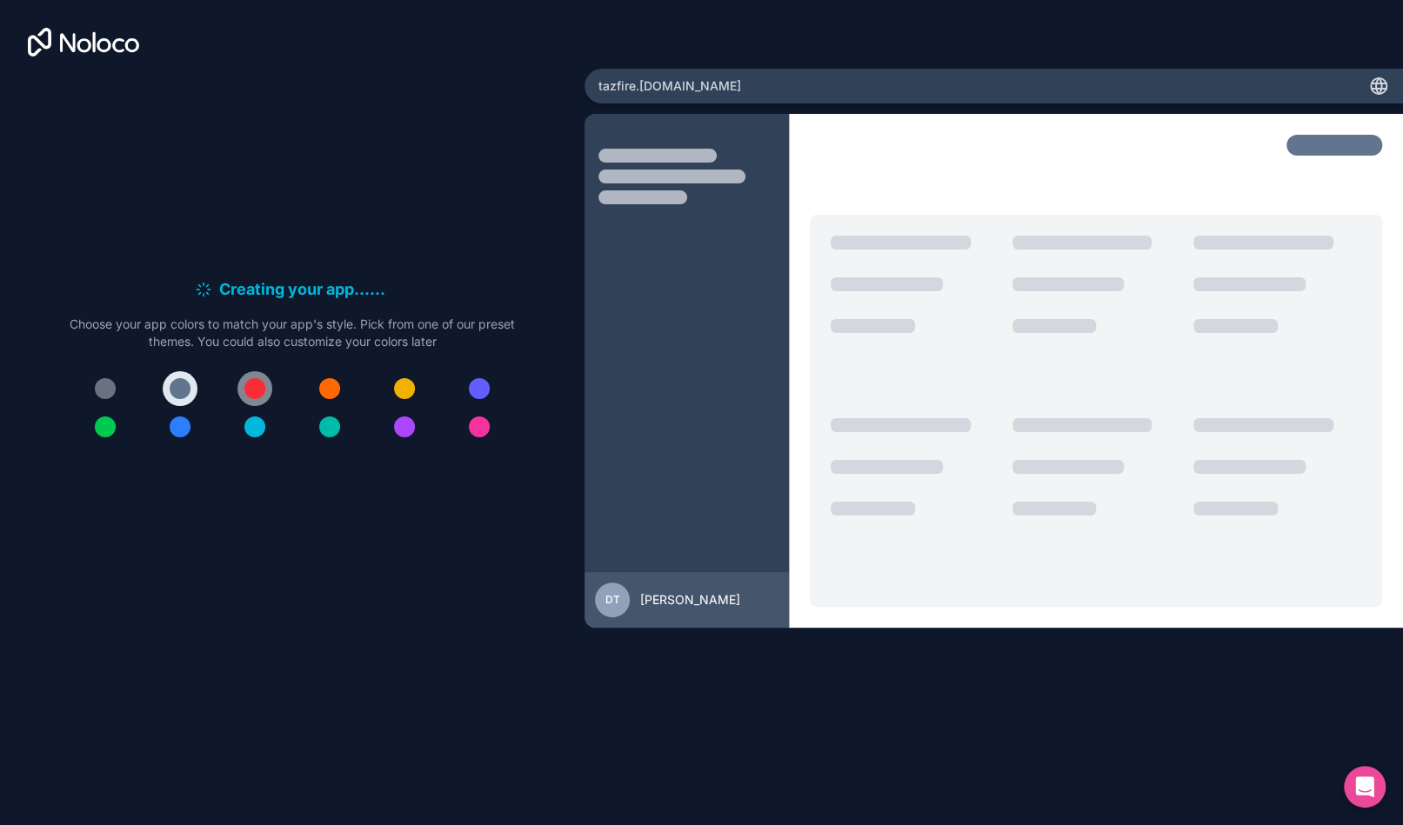
click at [252, 389] on div at bounding box center [254, 388] width 21 height 21
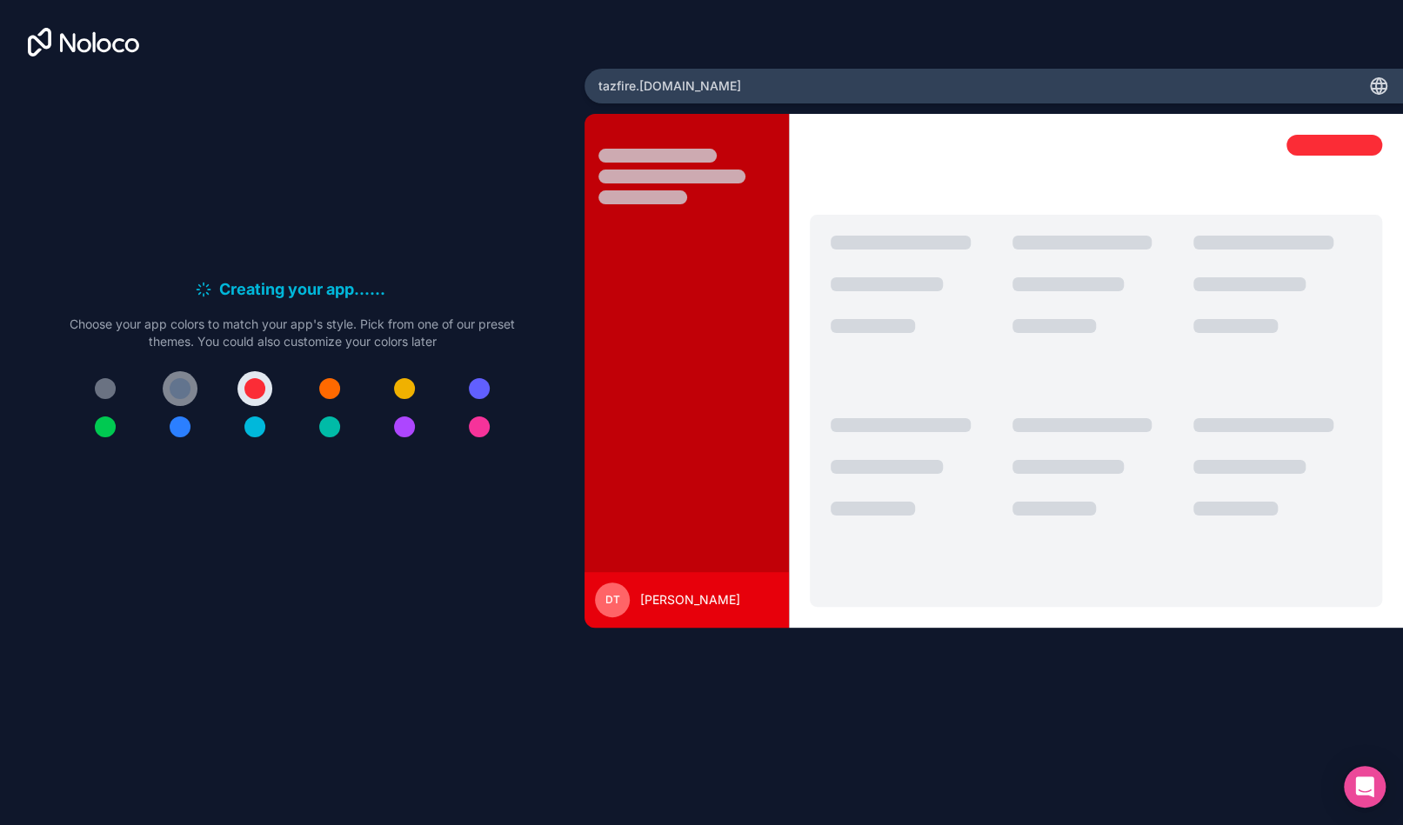
click at [177, 388] on div at bounding box center [180, 388] width 21 height 21
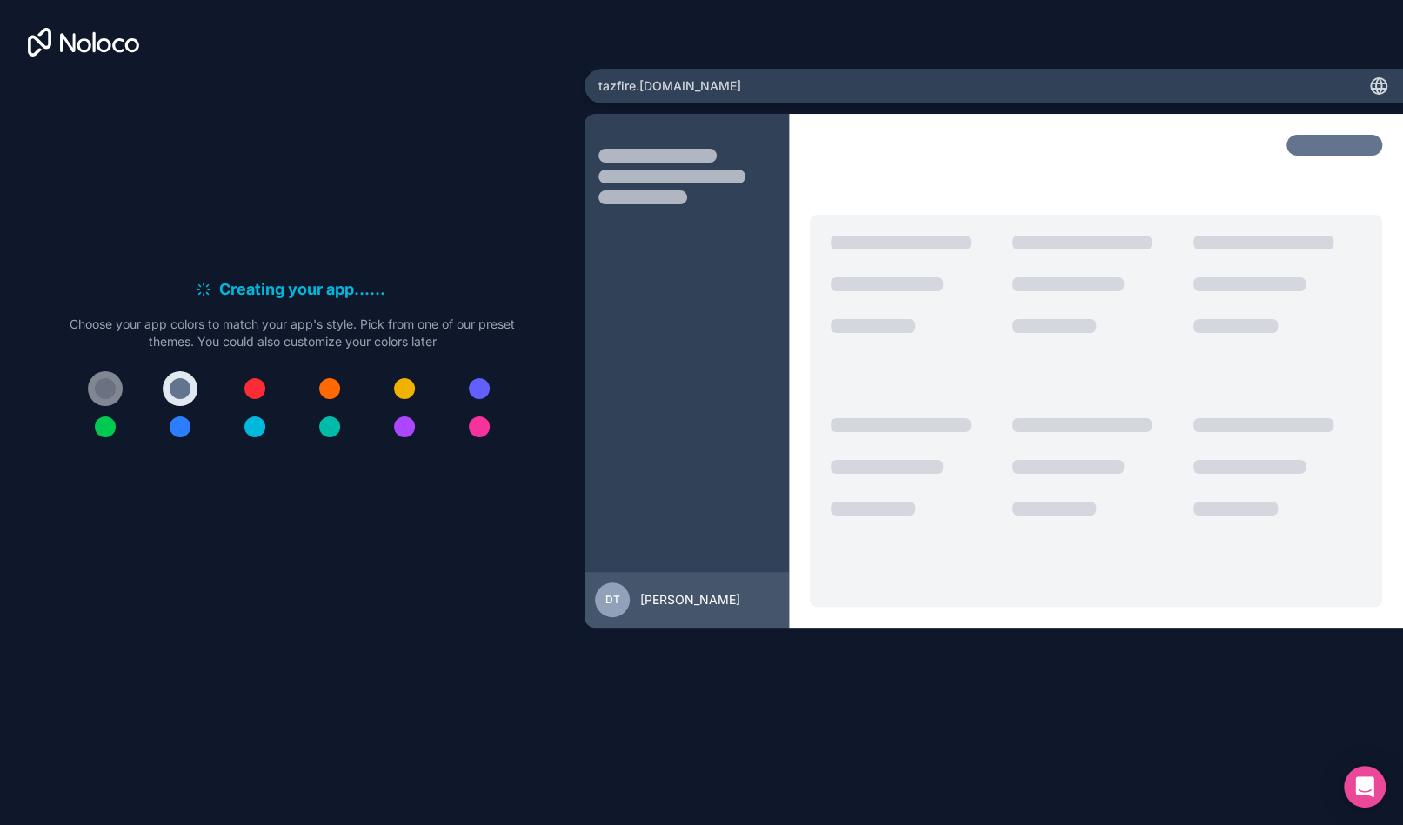
click at [102, 389] on div at bounding box center [105, 388] width 21 height 21
click at [173, 390] on div at bounding box center [180, 388] width 21 height 21
click at [674, 307] on div at bounding box center [686, 381] width 204 height 493
click at [668, 597] on span "[PERSON_NAME]" at bounding box center [690, 599] width 100 height 17
click at [1010, 80] on div "tazfire .[DOMAIN_NAME]" at bounding box center [993, 86] width 818 height 35
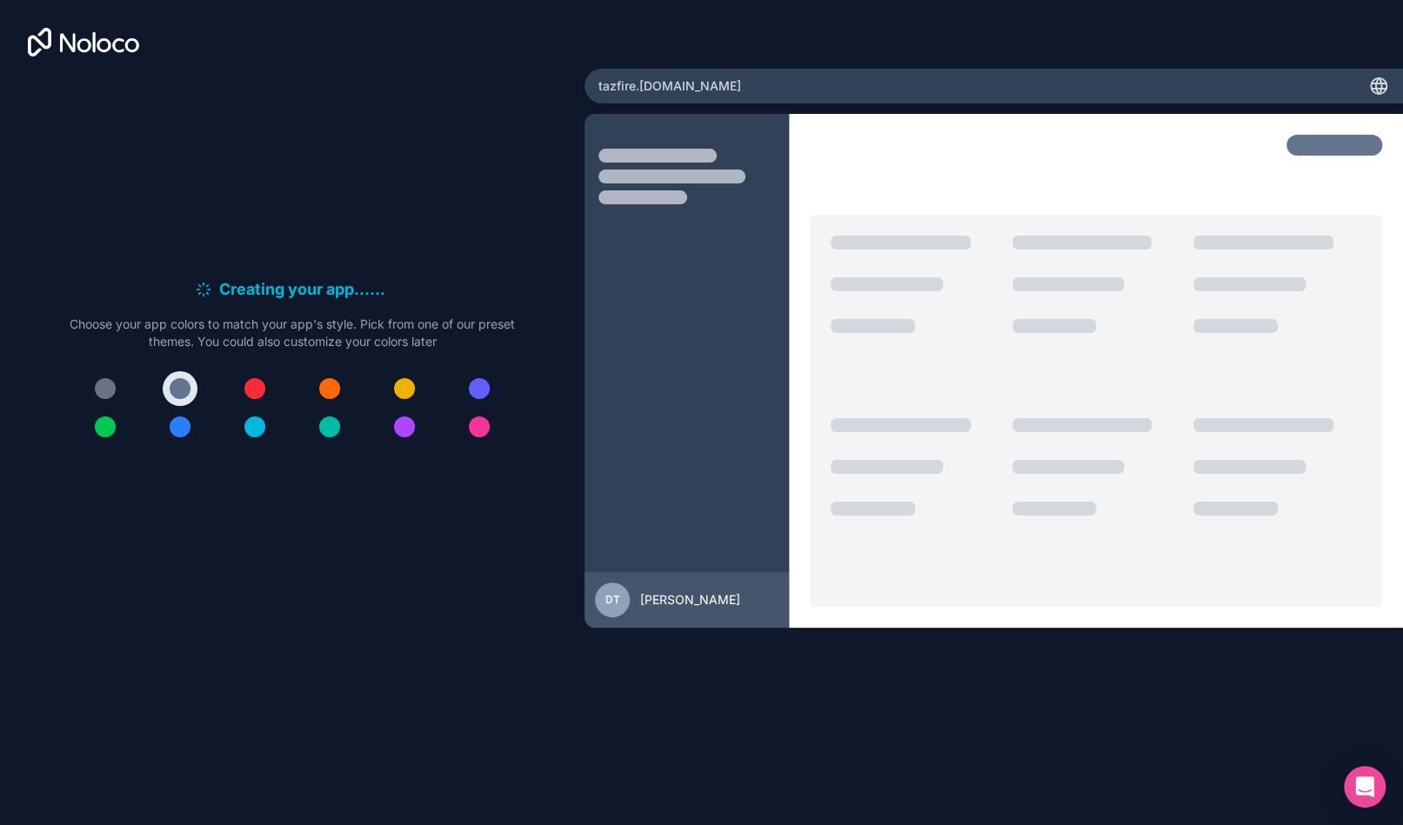
drag, startPoint x: 310, startPoint y: 728, endPoint x: 508, endPoint y: 547, distance: 267.8
click at [508, 547] on div "Creating your app... . . . Meanwhile, let's personalize it! Choose your app col…" at bounding box center [701, 412] width 1403 height 825
